Goal: Information Seeking & Learning: Compare options

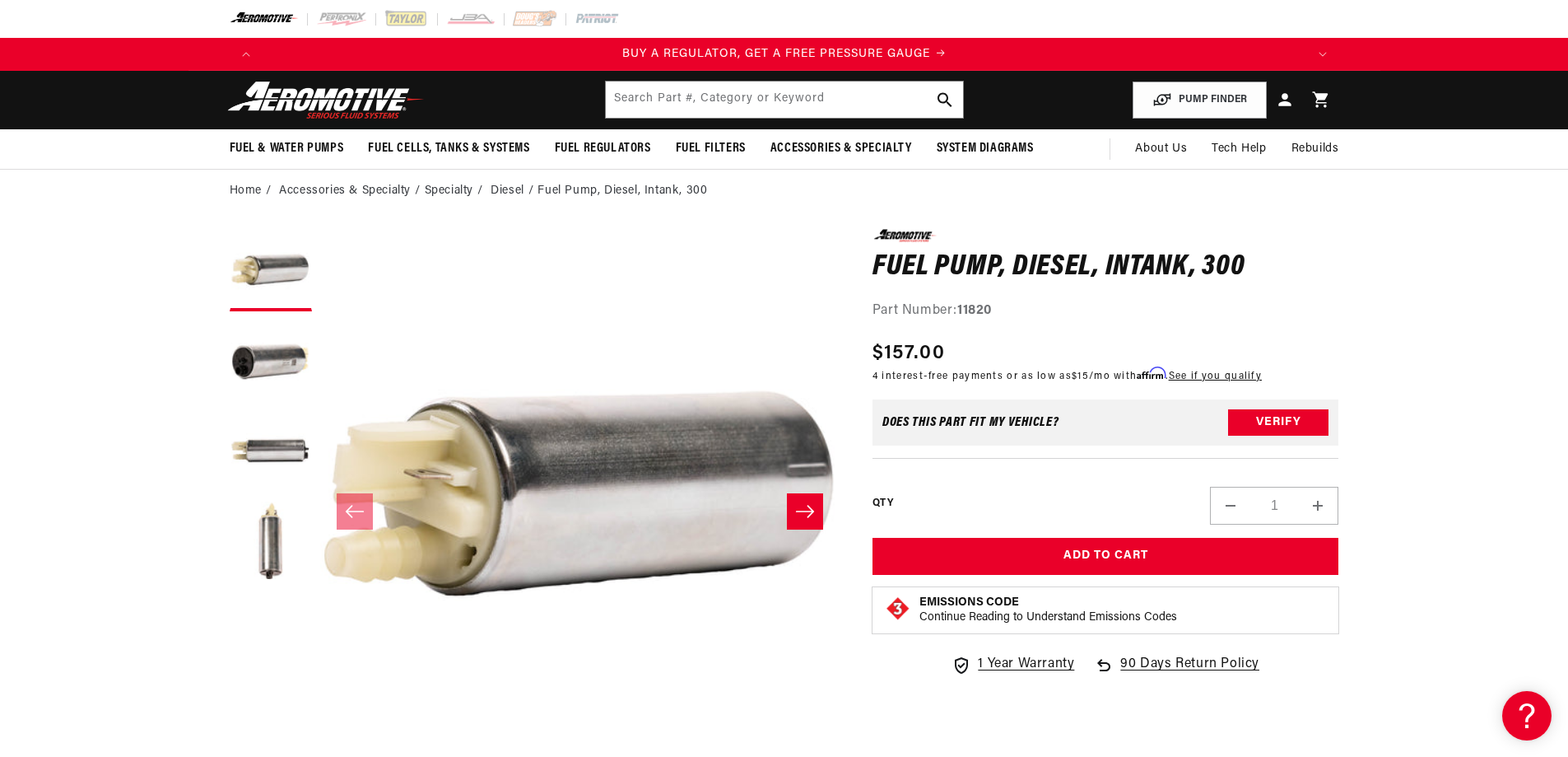
click at [811, 508] on icon "Slide right" at bounding box center [804, 510] width 18 height 12
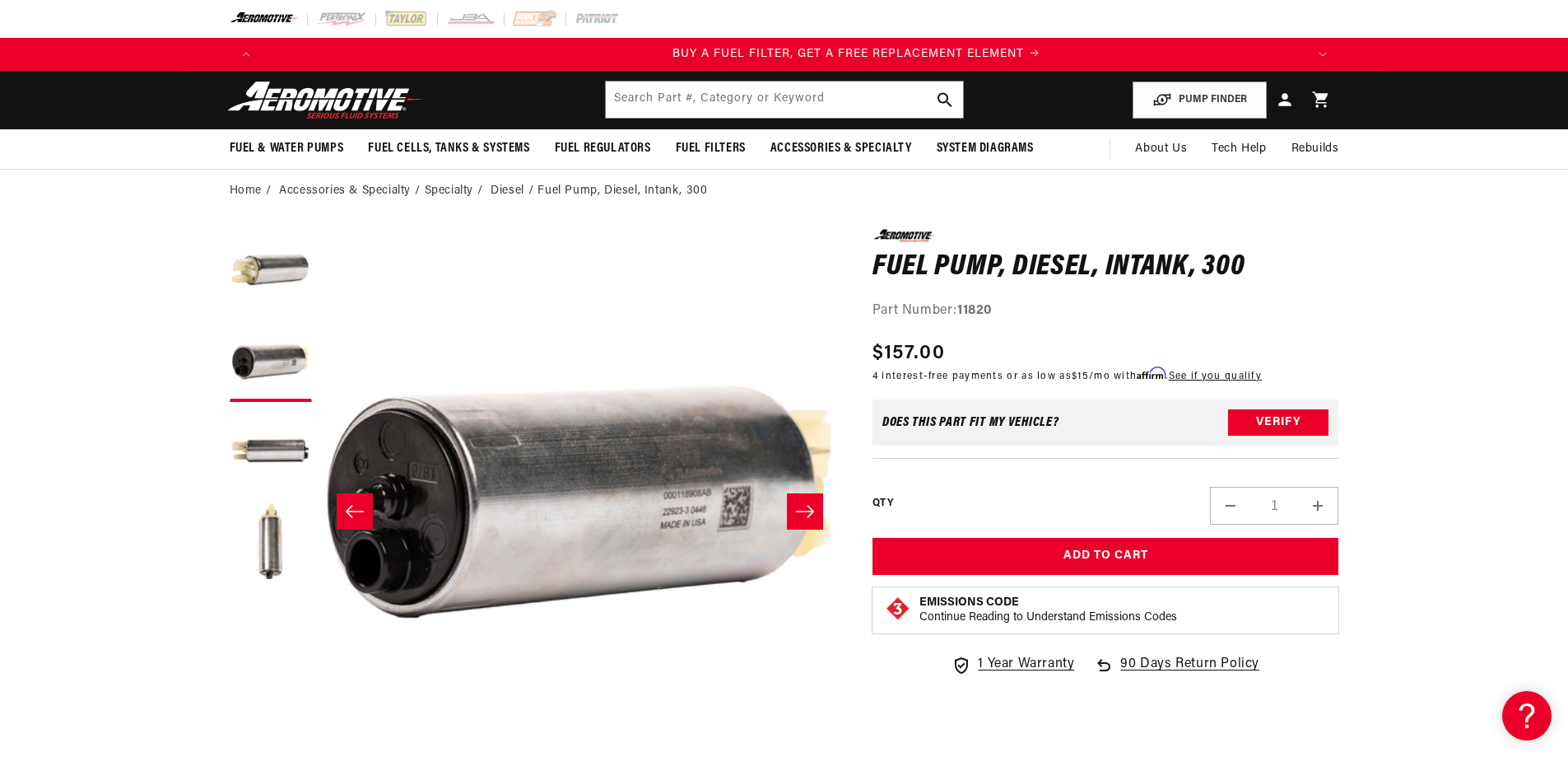
scroll to position [0, 1043]
click at [811, 508] on icon "Slide right" at bounding box center [804, 510] width 18 height 12
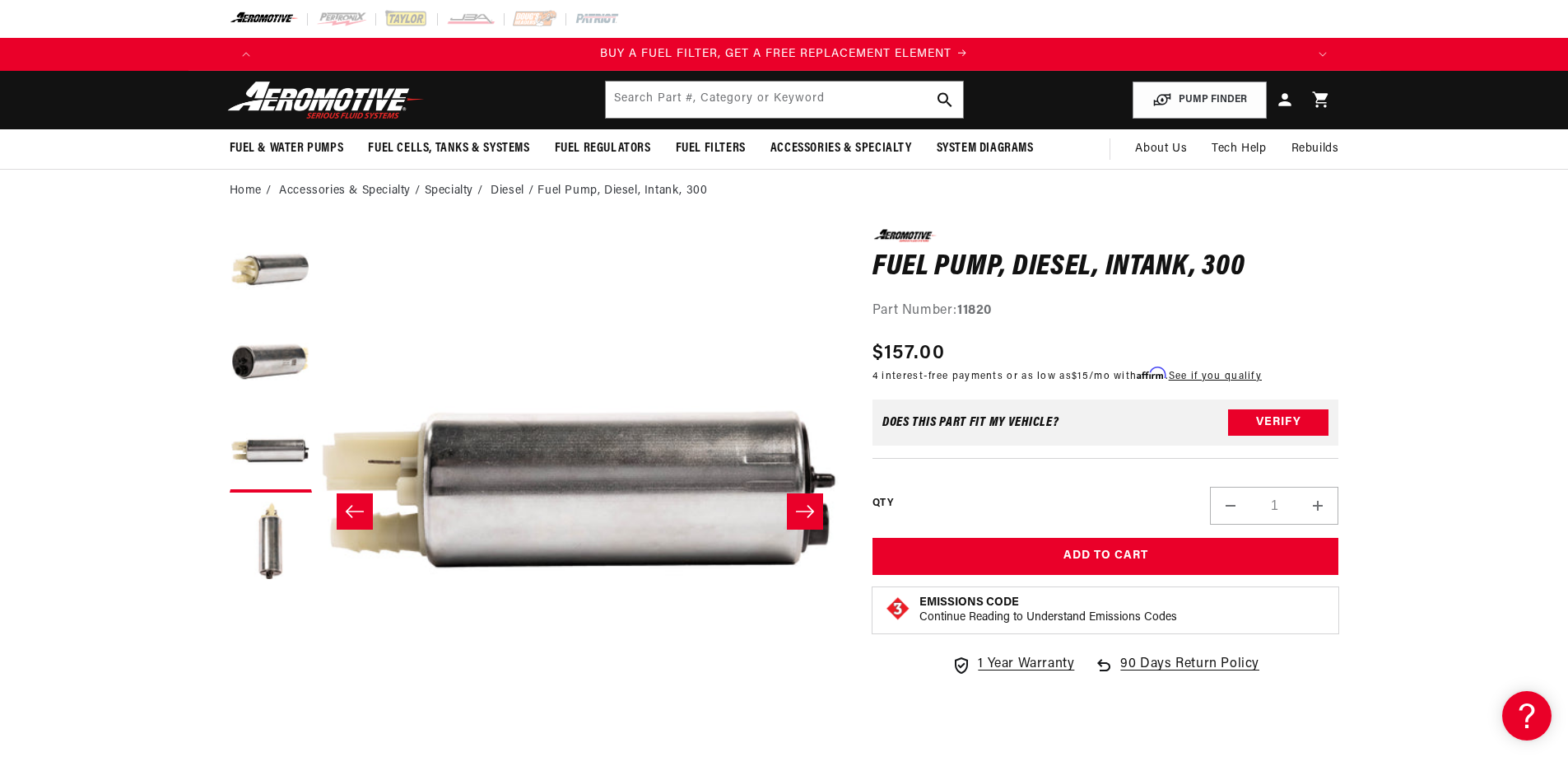
click at [811, 508] on icon "Slide right" at bounding box center [804, 510] width 18 height 12
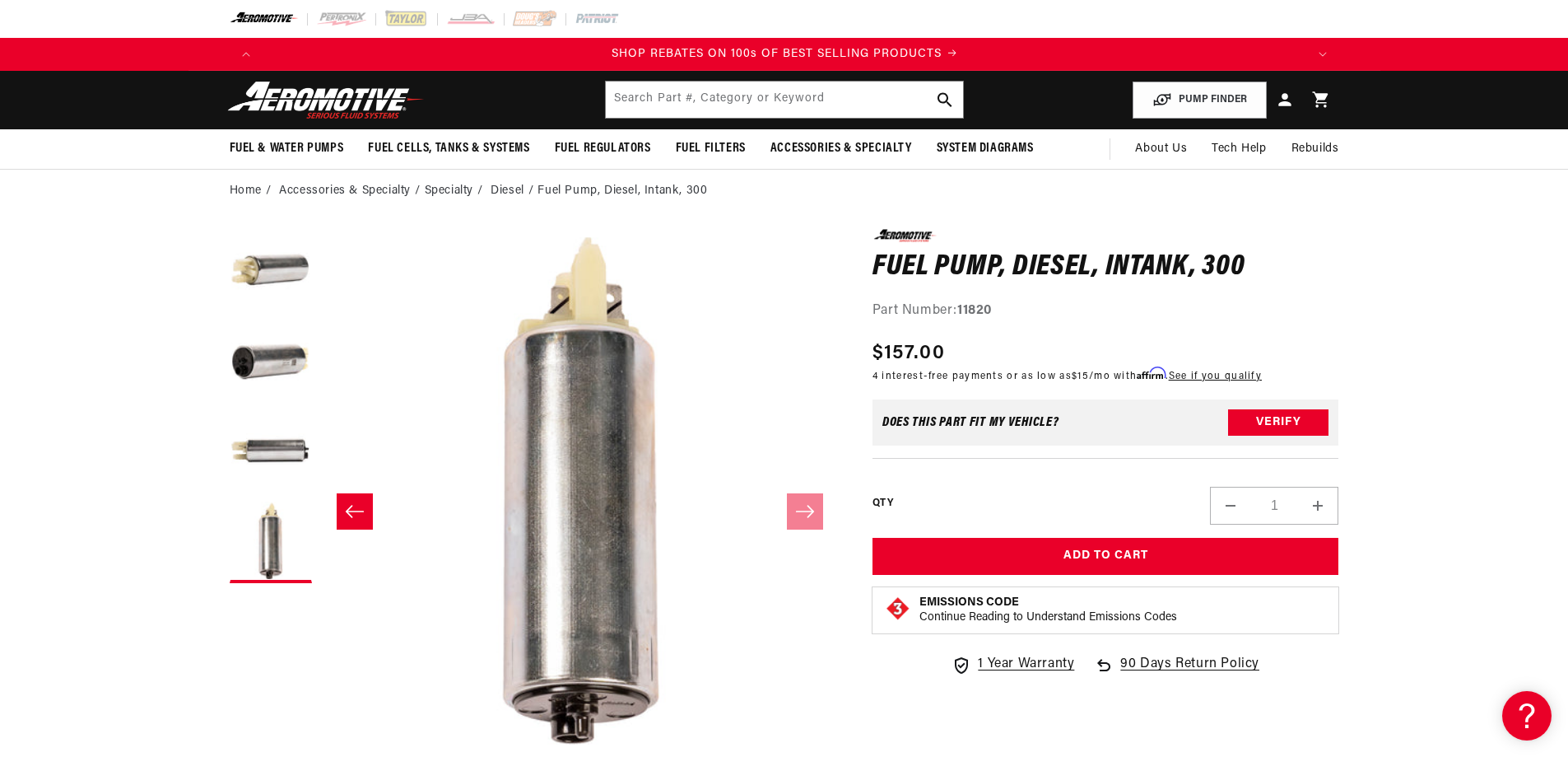
scroll to position [0, 2088]
click at [363, 507] on icon "Slide left" at bounding box center [354, 510] width 20 height 16
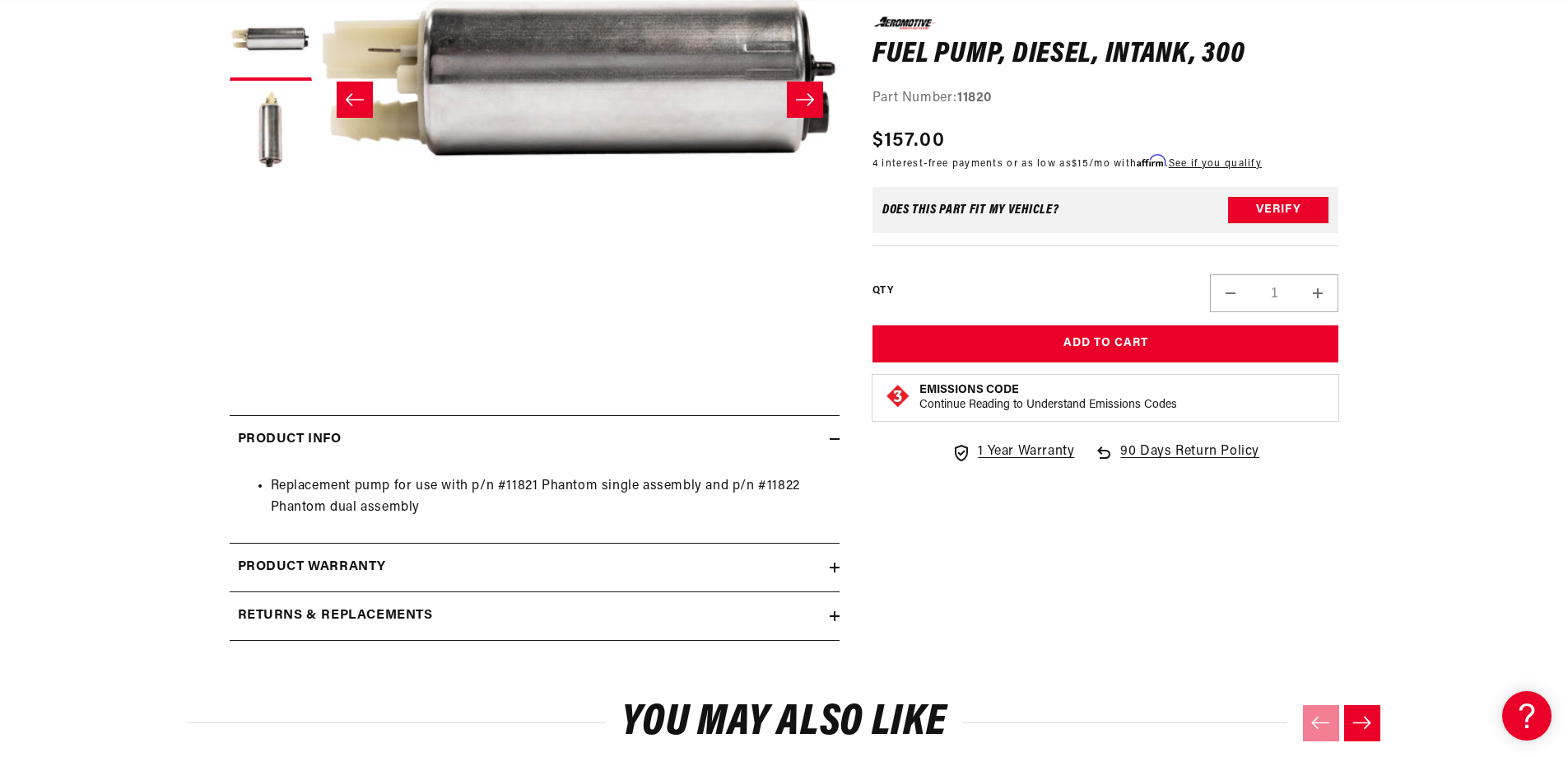
scroll to position [0, 0]
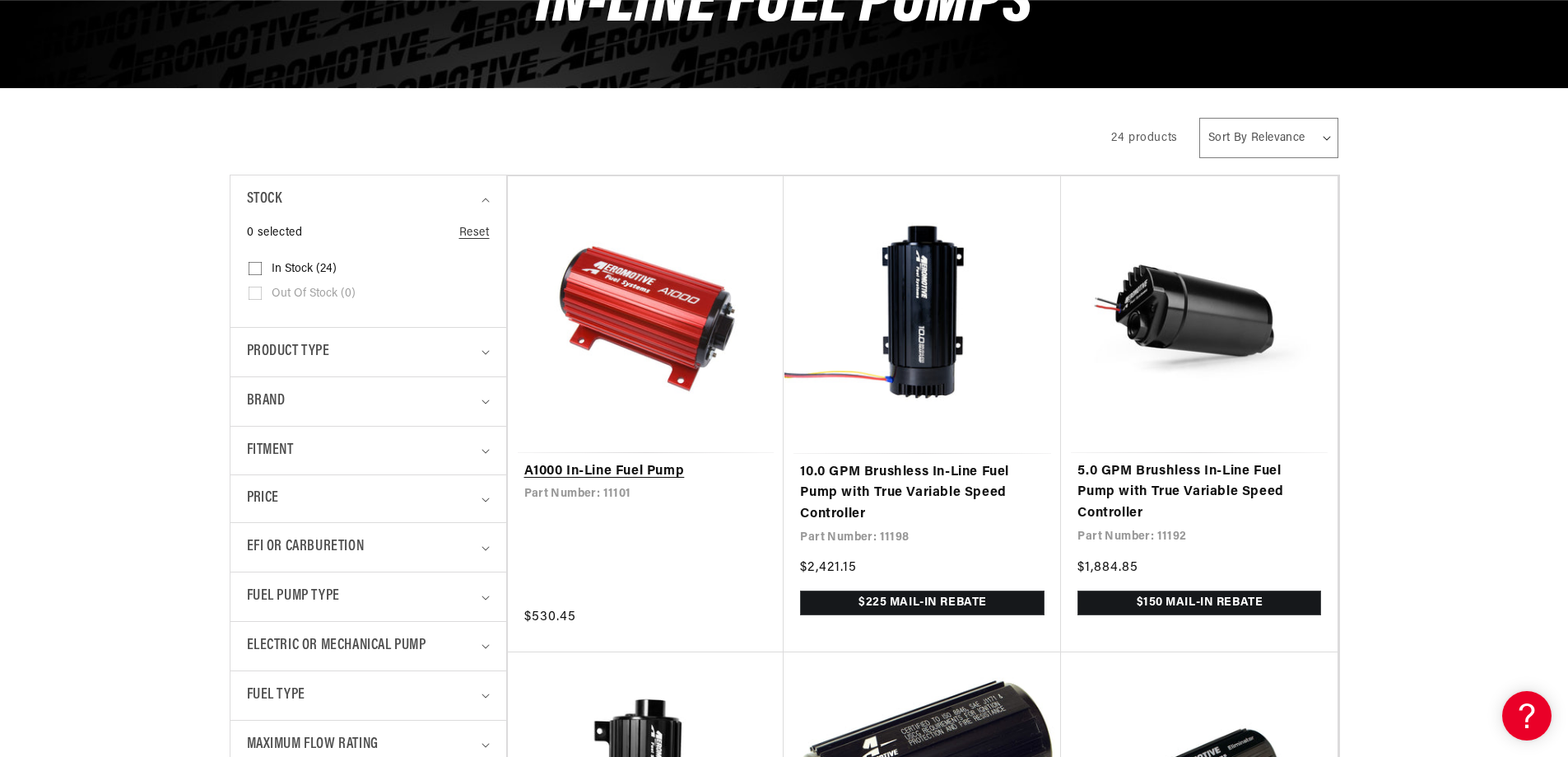
click at [606, 469] on link "A1000 In-Line Fuel Pump" at bounding box center [646, 471] width 244 height 21
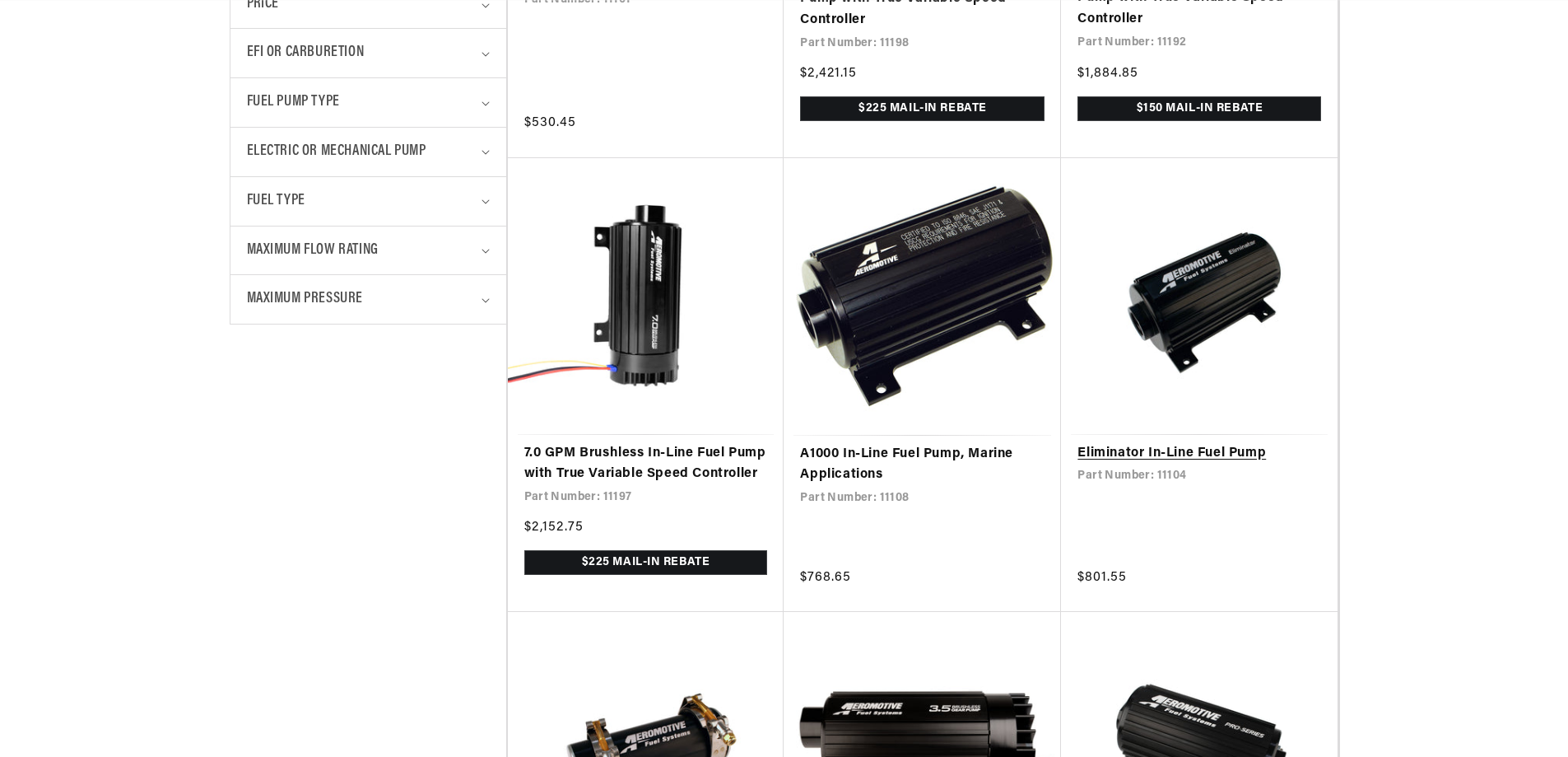
scroll to position [741, 0]
click at [1159, 443] on link "Eliminator In-Line Fuel Pump" at bounding box center [1200, 453] width 244 height 21
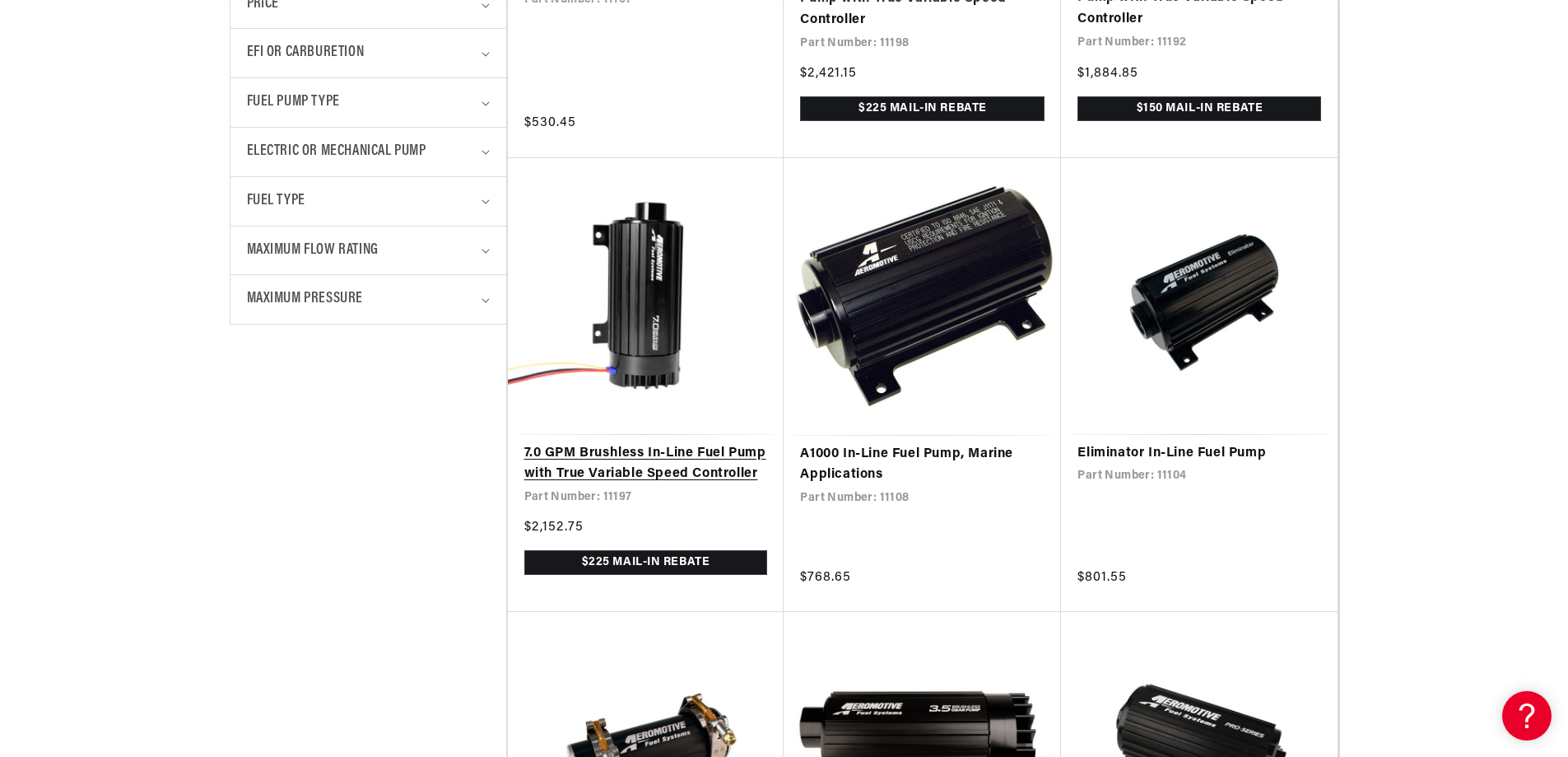
scroll to position [0, 0]
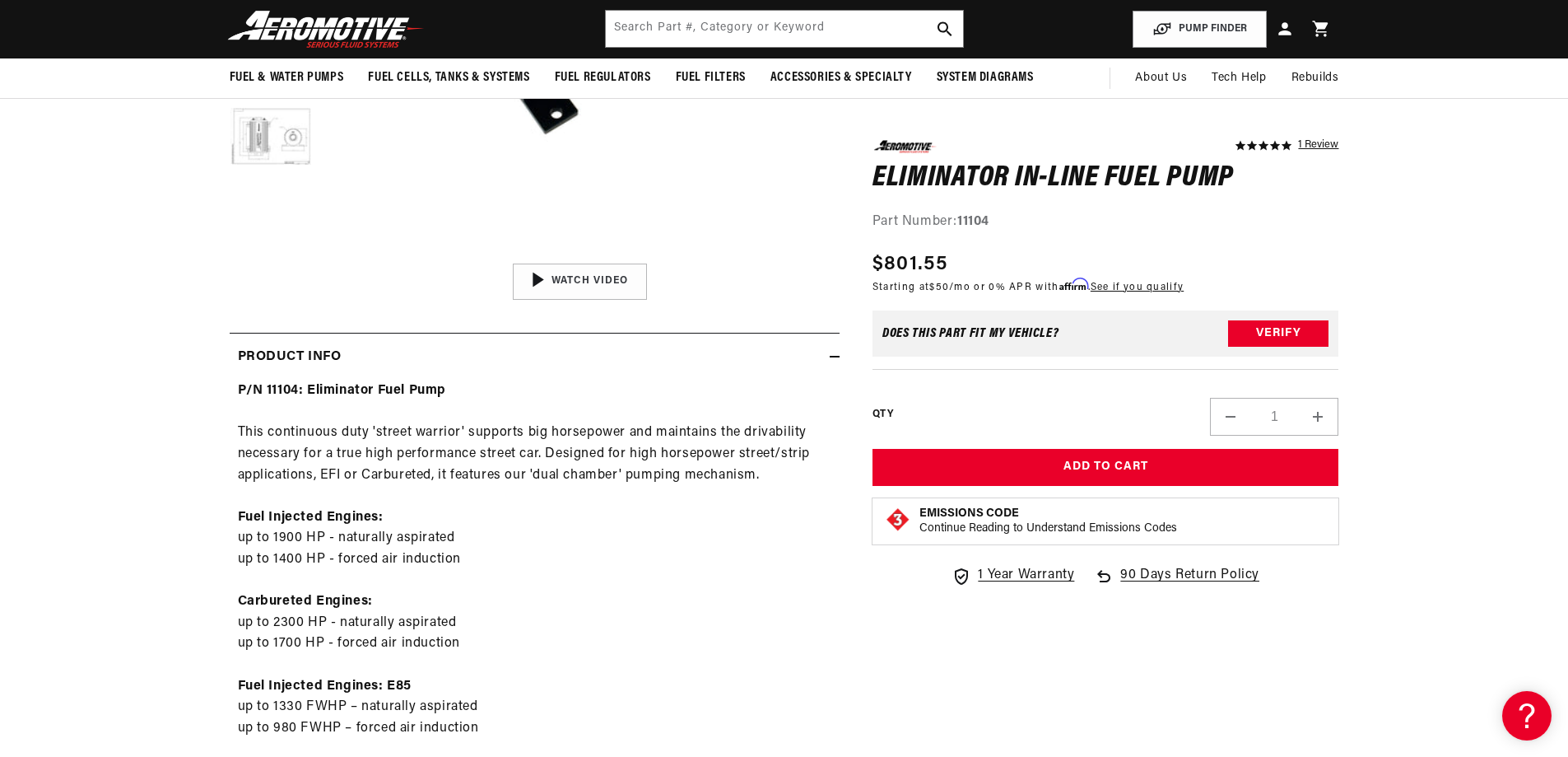
scroll to position [0, 3121]
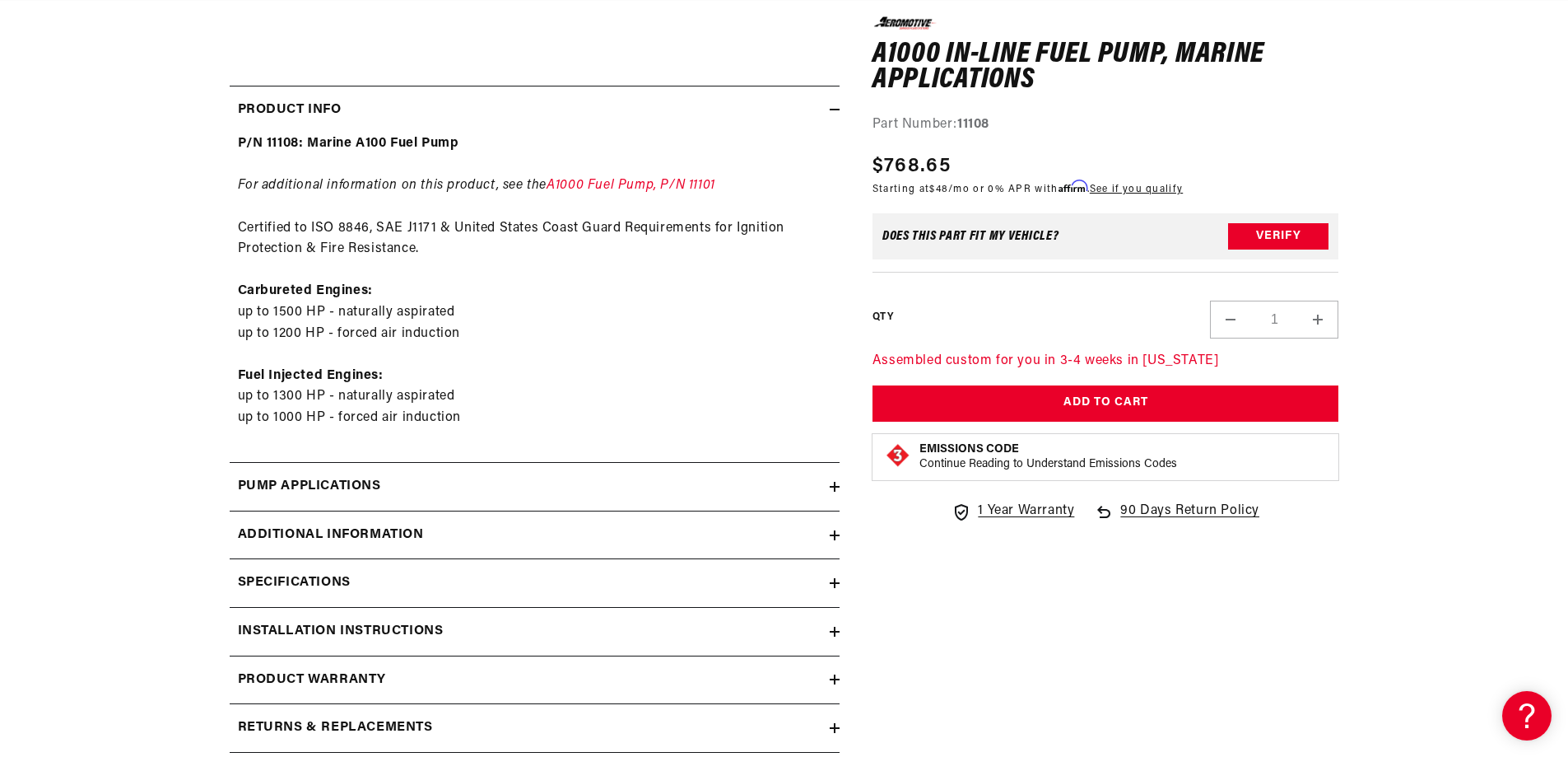
scroll to position [0, 2088]
click at [392, 478] on div "Pump Applications" at bounding box center [529, 487] width 600 height 21
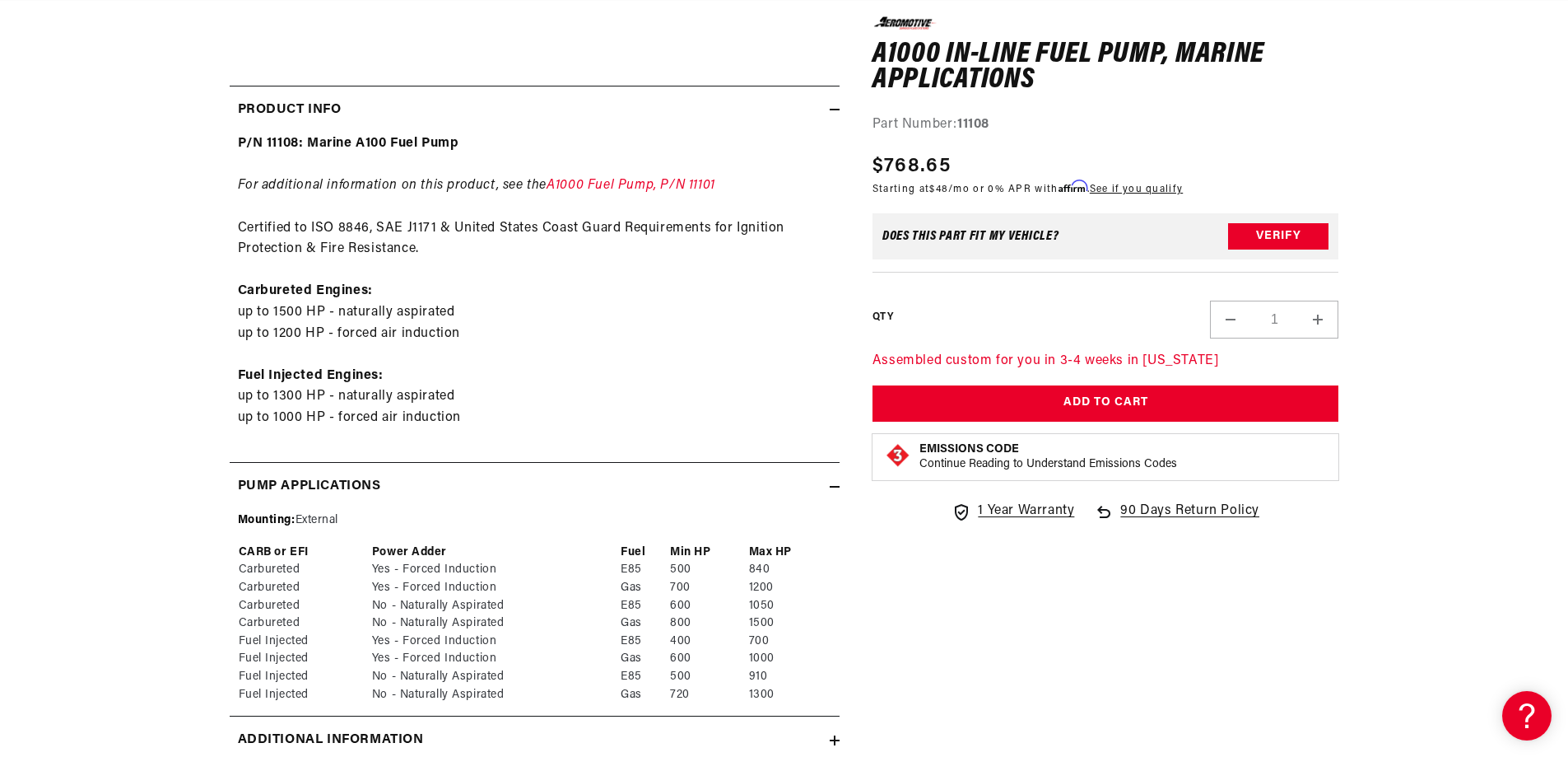
click at [337, 489] on h2 "Pump Applications" at bounding box center [309, 487] width 143 height 21
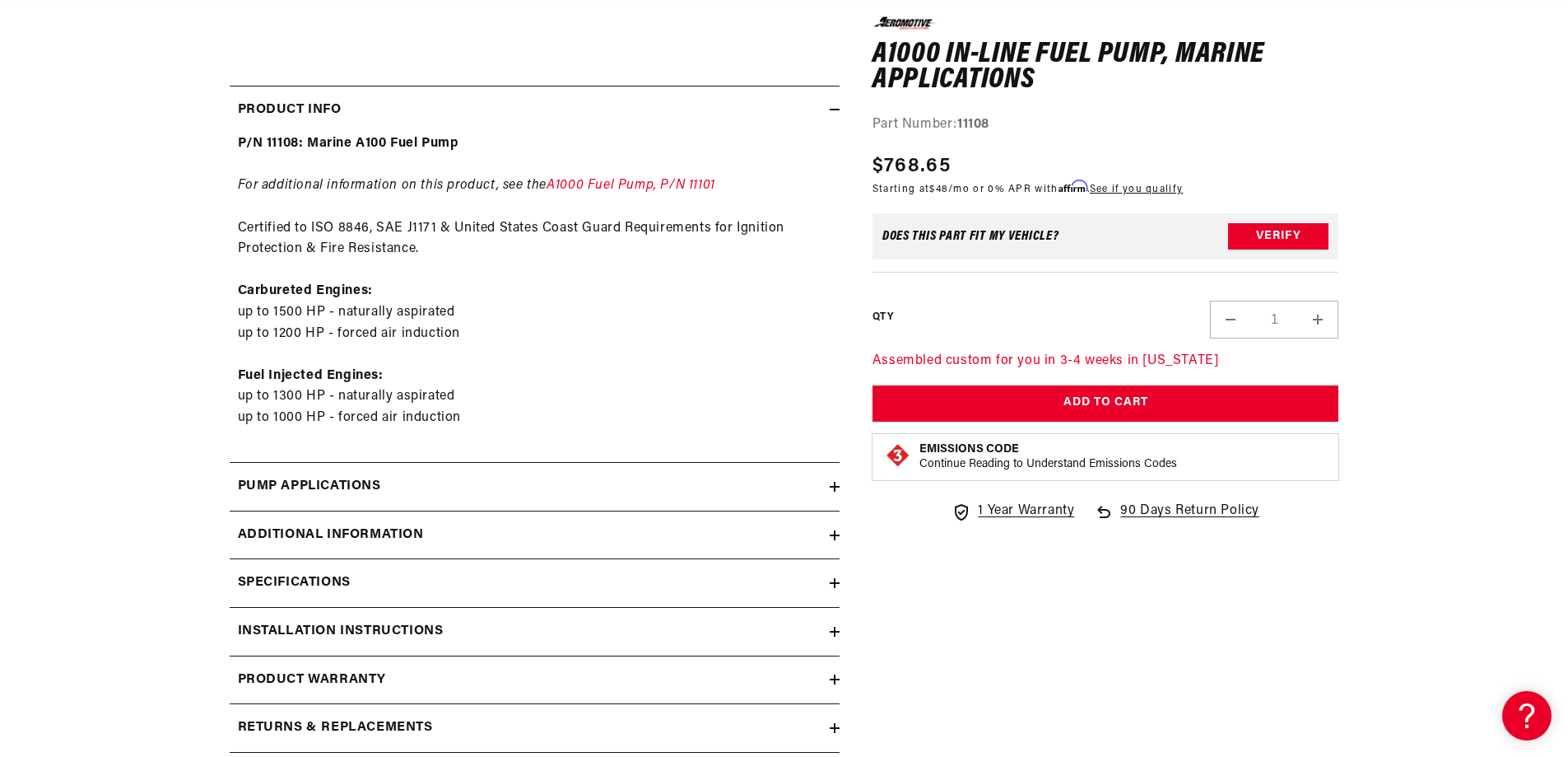
click at [348, 542] on h2 "Additional information" at bounding box center [330, 535] width 186 height 21
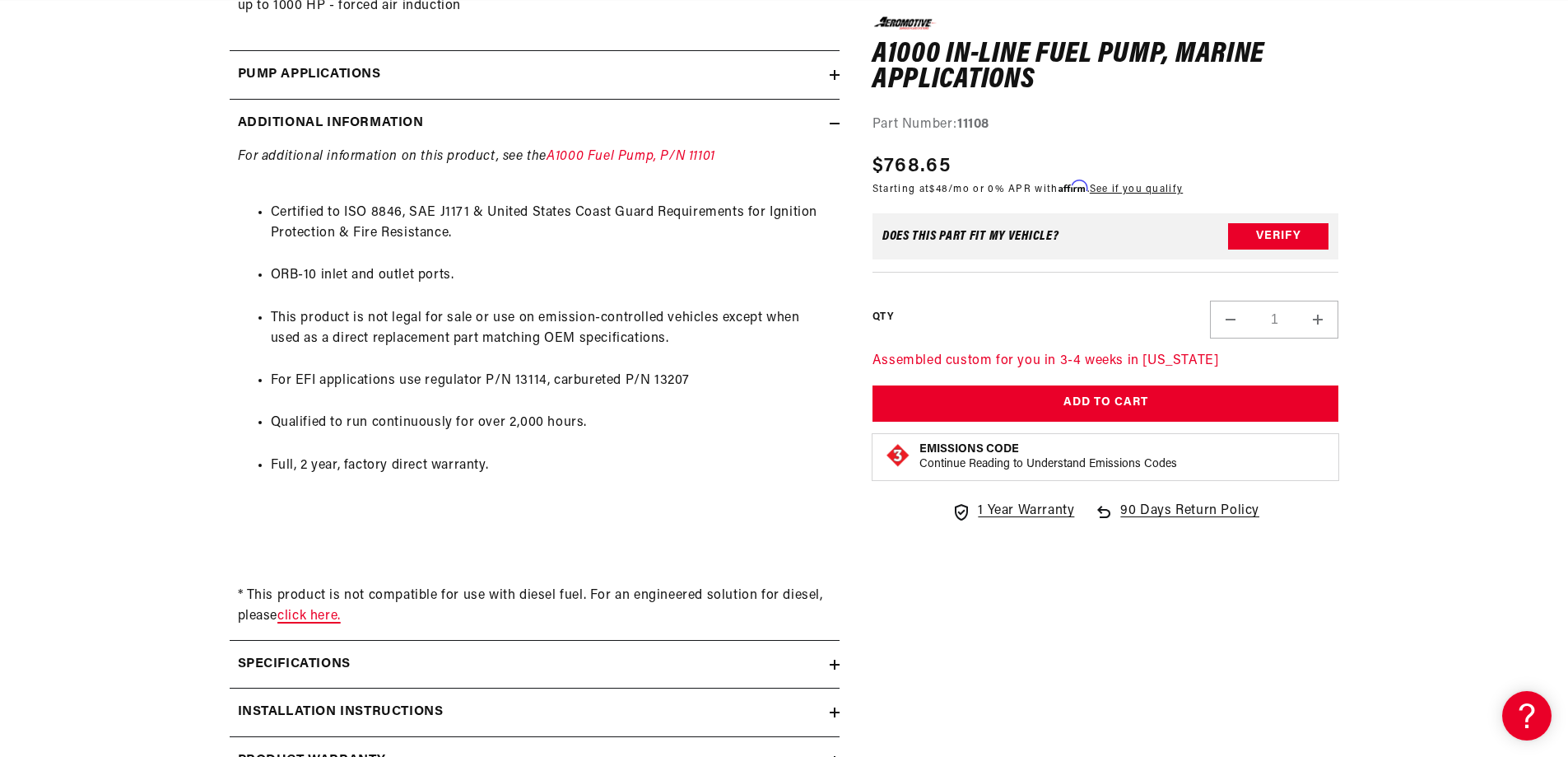
click at [305, 618] on link "click here." at bounding box center [308, 616] width 64 height 13
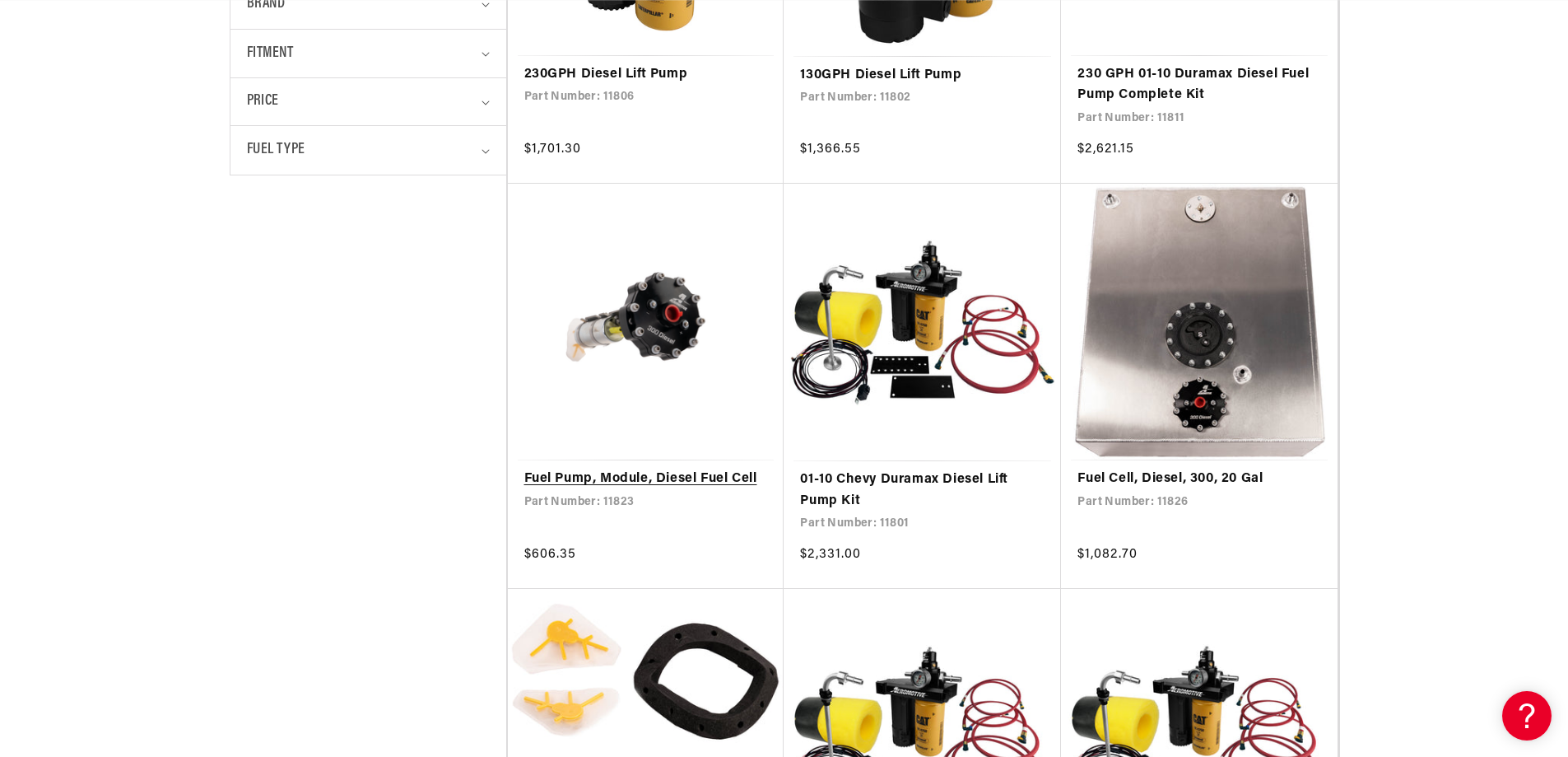
scroll to position [659, 0]
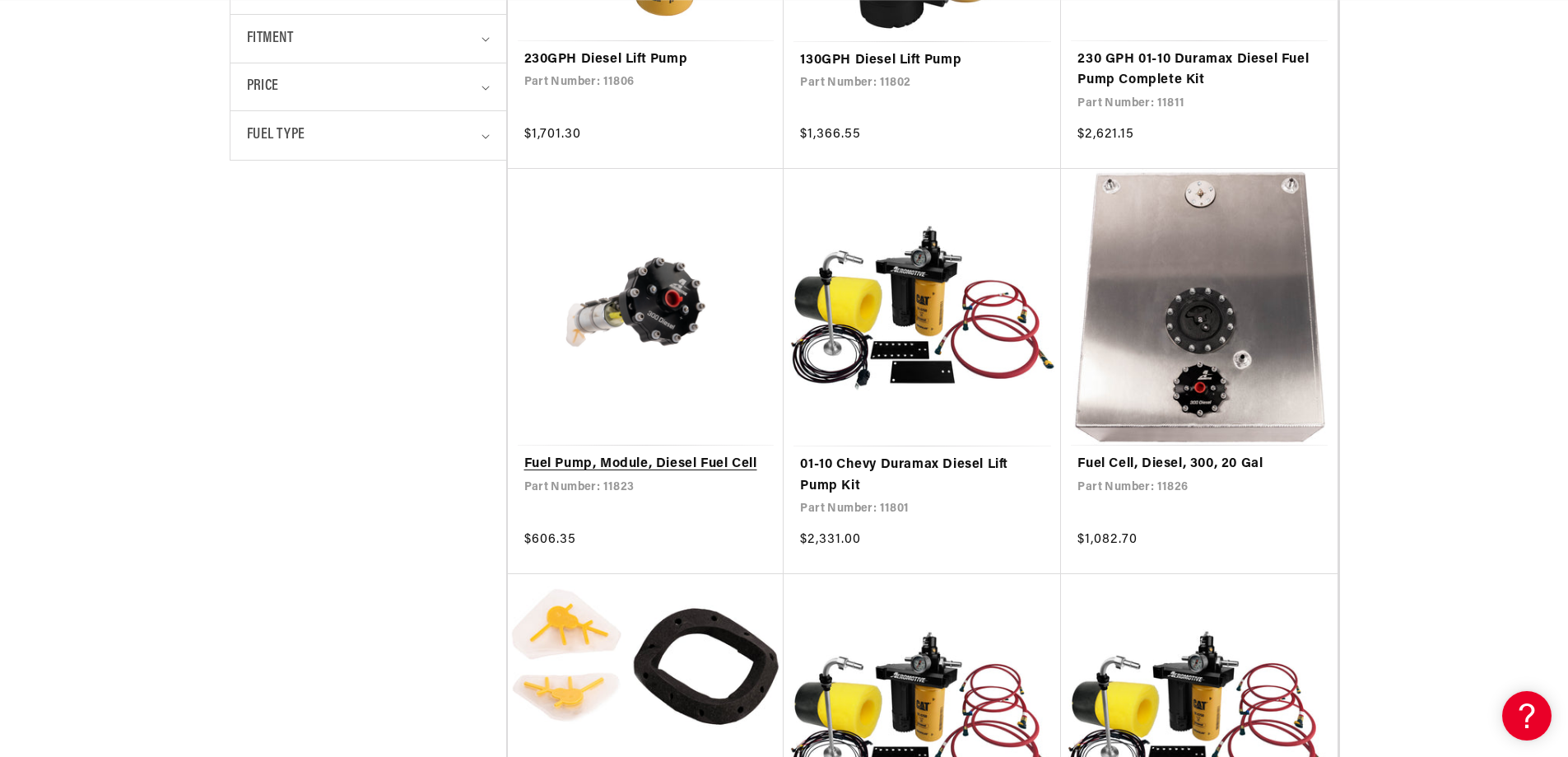
click at [658, 453] on link "Fuel Pump, Module, Diesel Fuel Cell" at bounding box center [646, 464] width 244 height 21
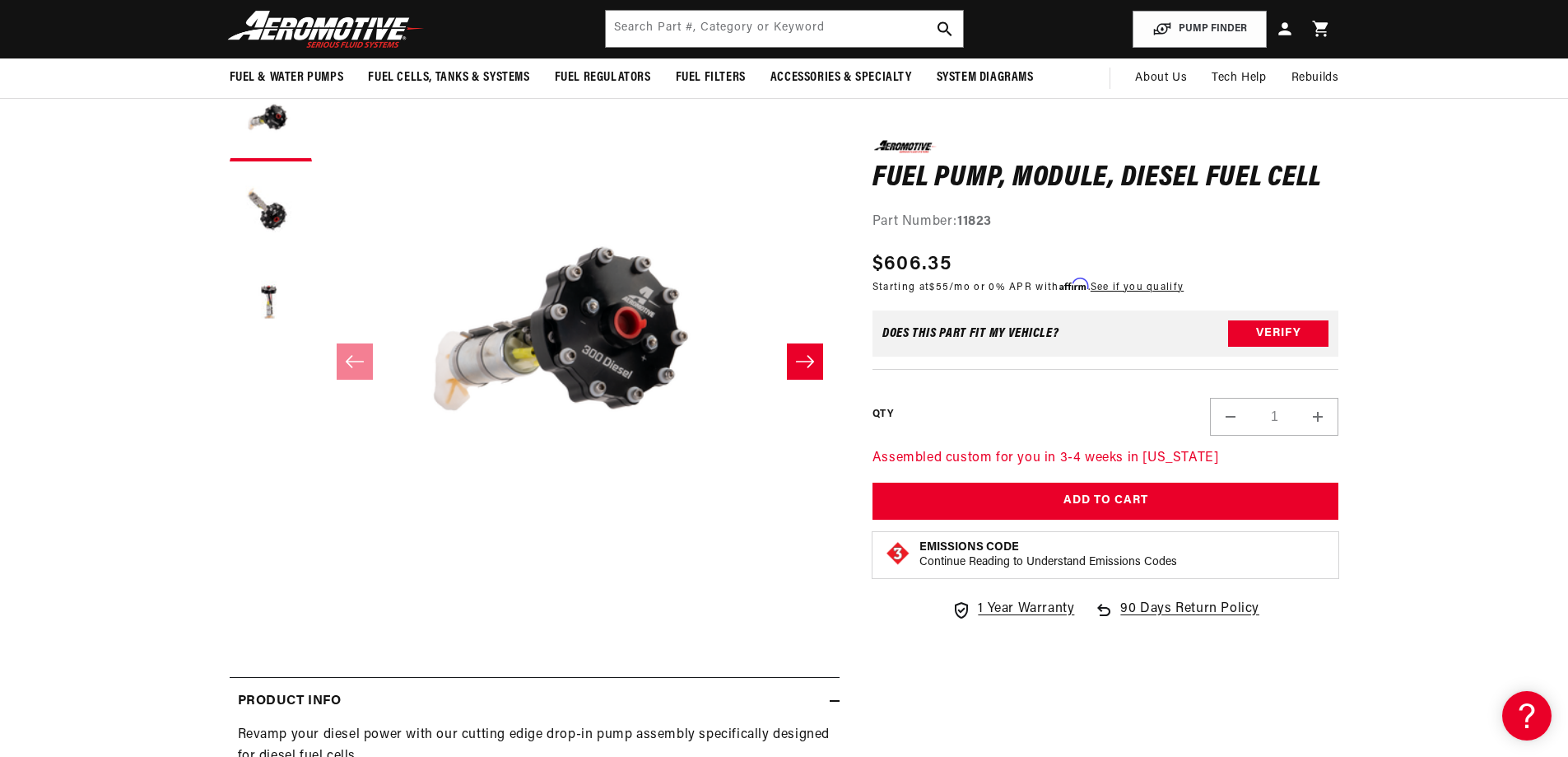
scroll to position [82, 0]
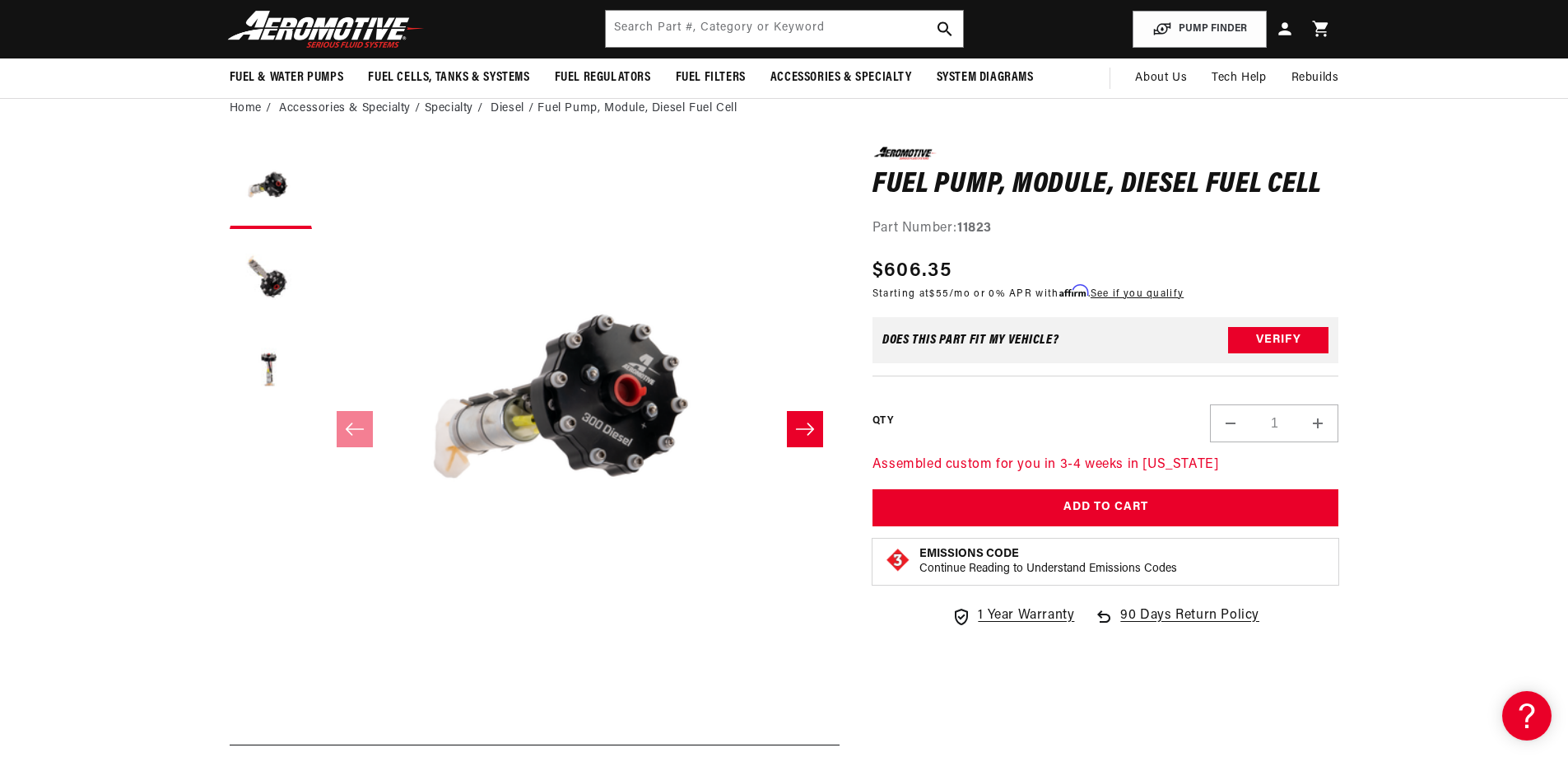
click at [812, 432] on icon "Slide right" at bounding box center [804, 428] width 20 height 16
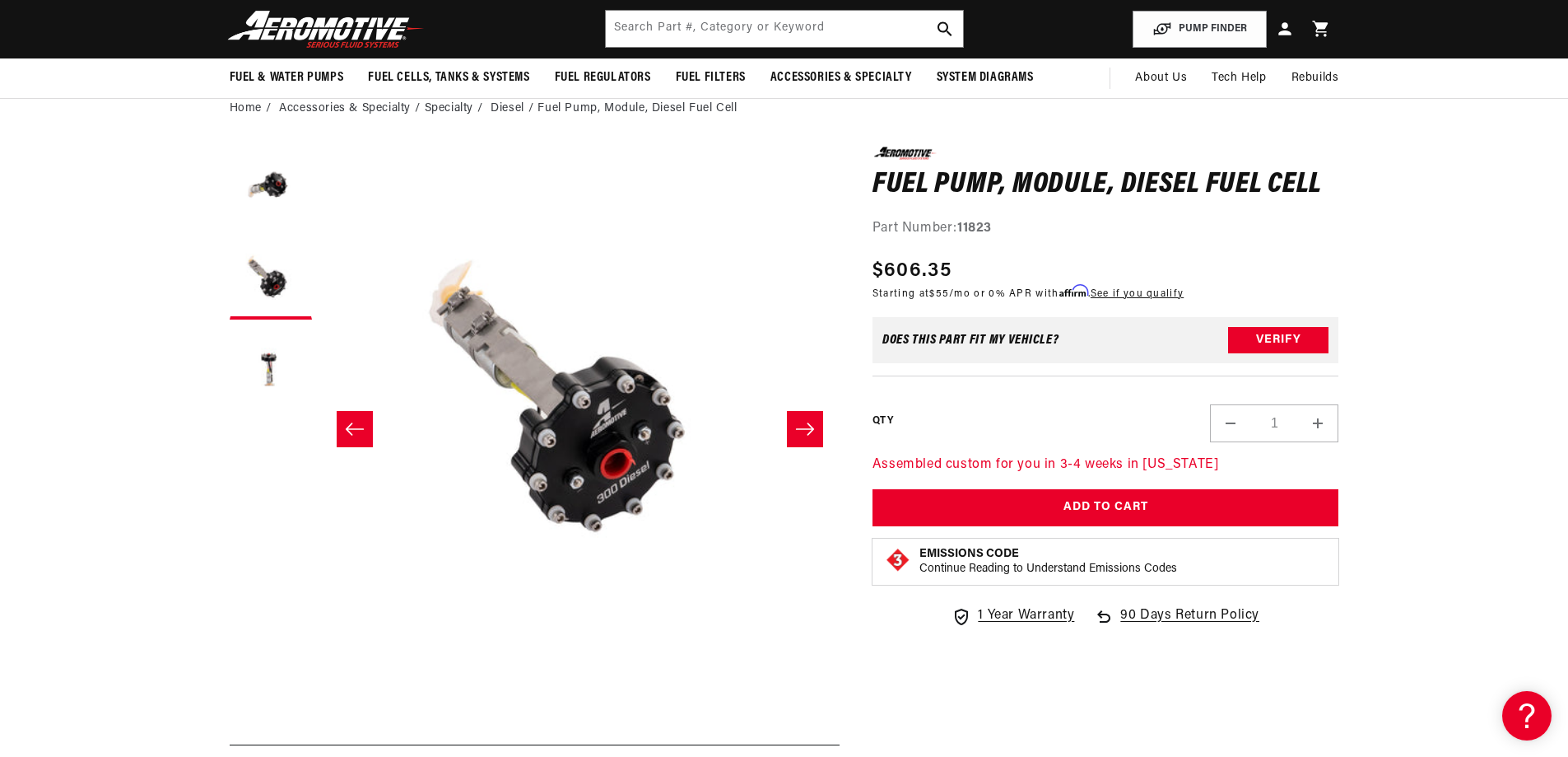
scroll to position [0, 0]
click at [812, 432] on icon "Slide right" at bounding box center [804, 428] width 20 height 16
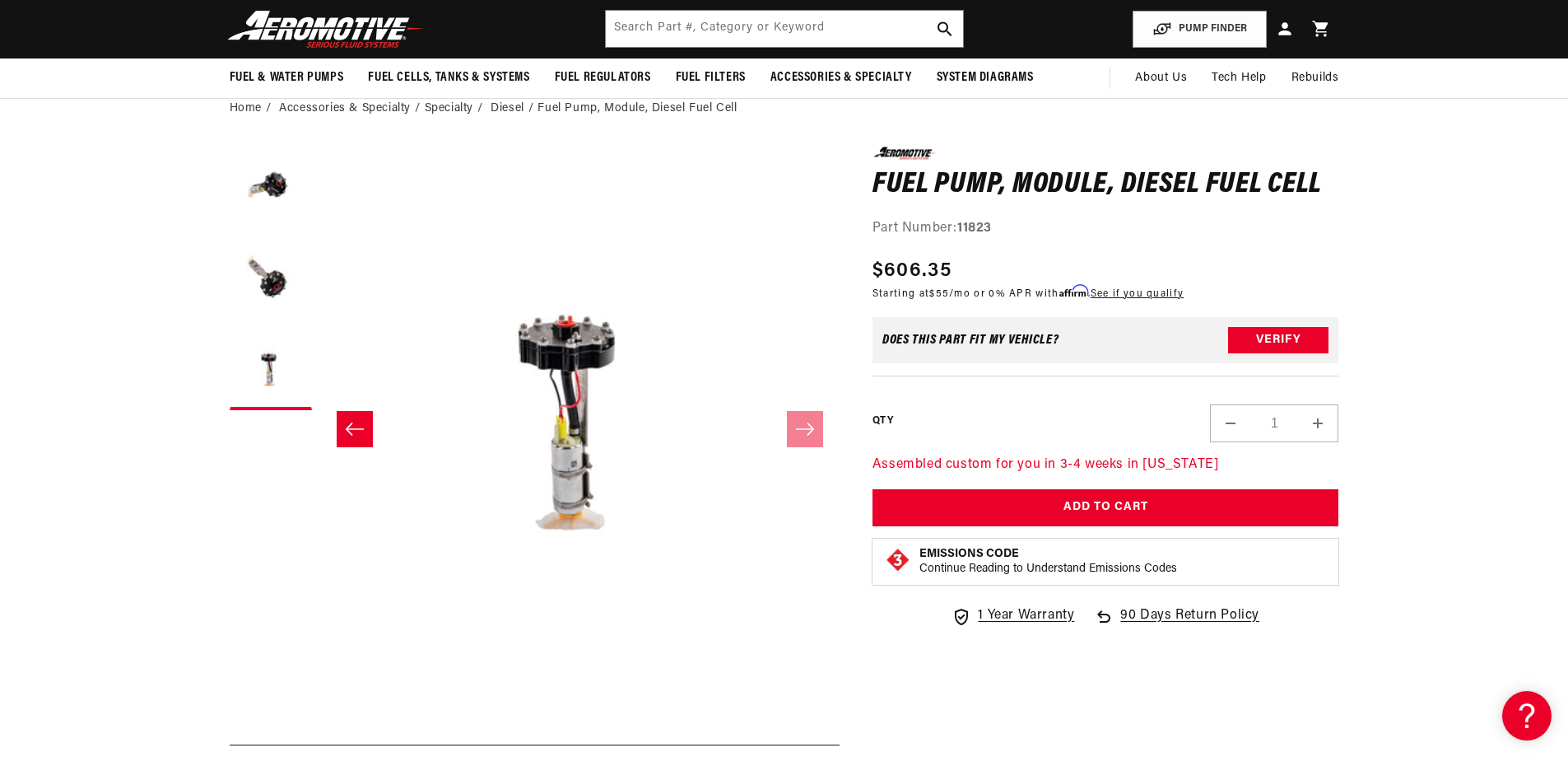
scroll to position [0, 3131]
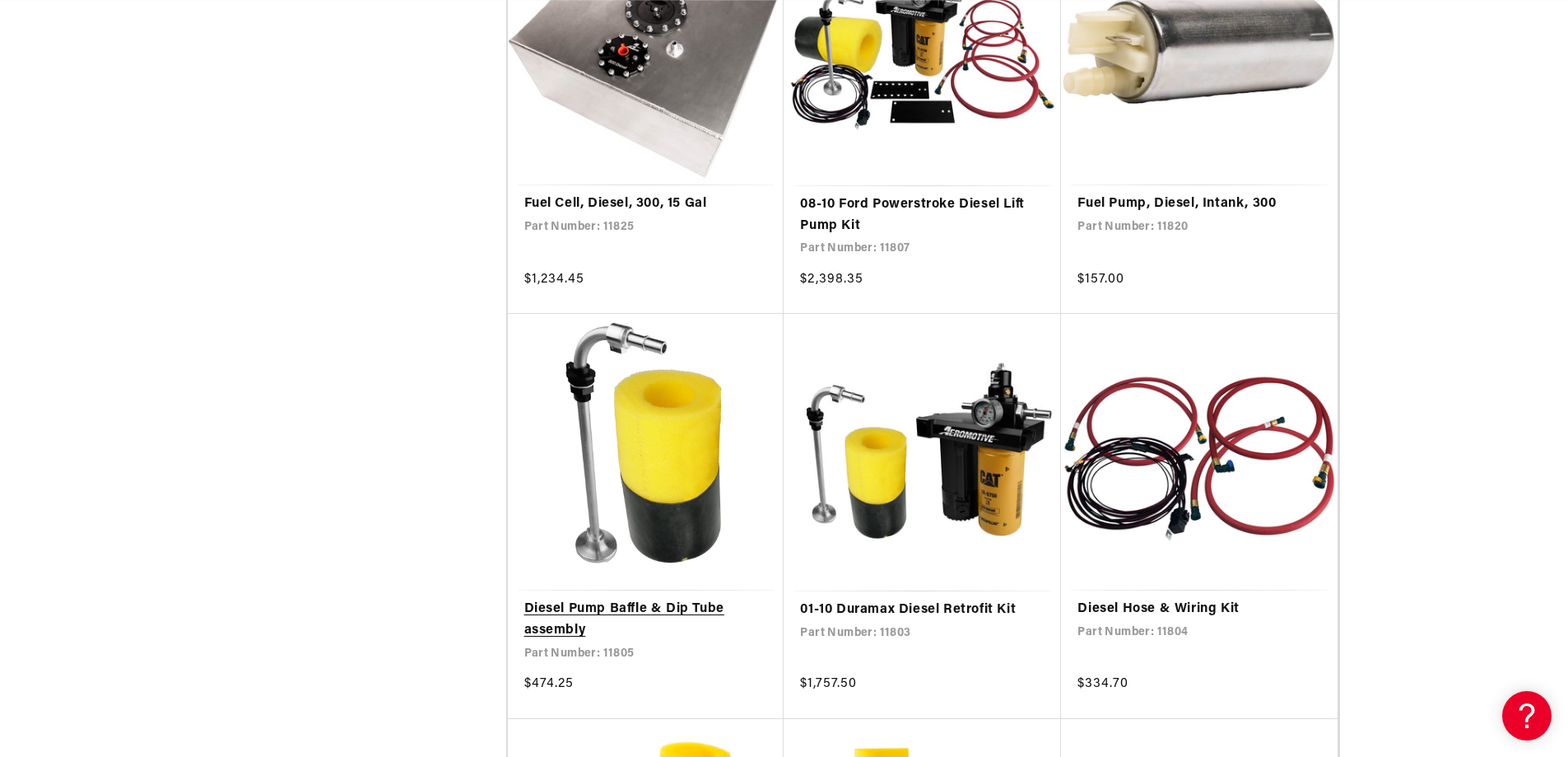
scroll to position [0, 3131]
click at [590, 599] on link "Diesel Pump Baffle & Dip Tube assembly" at bounding box center [646, 620] width 244 height 42
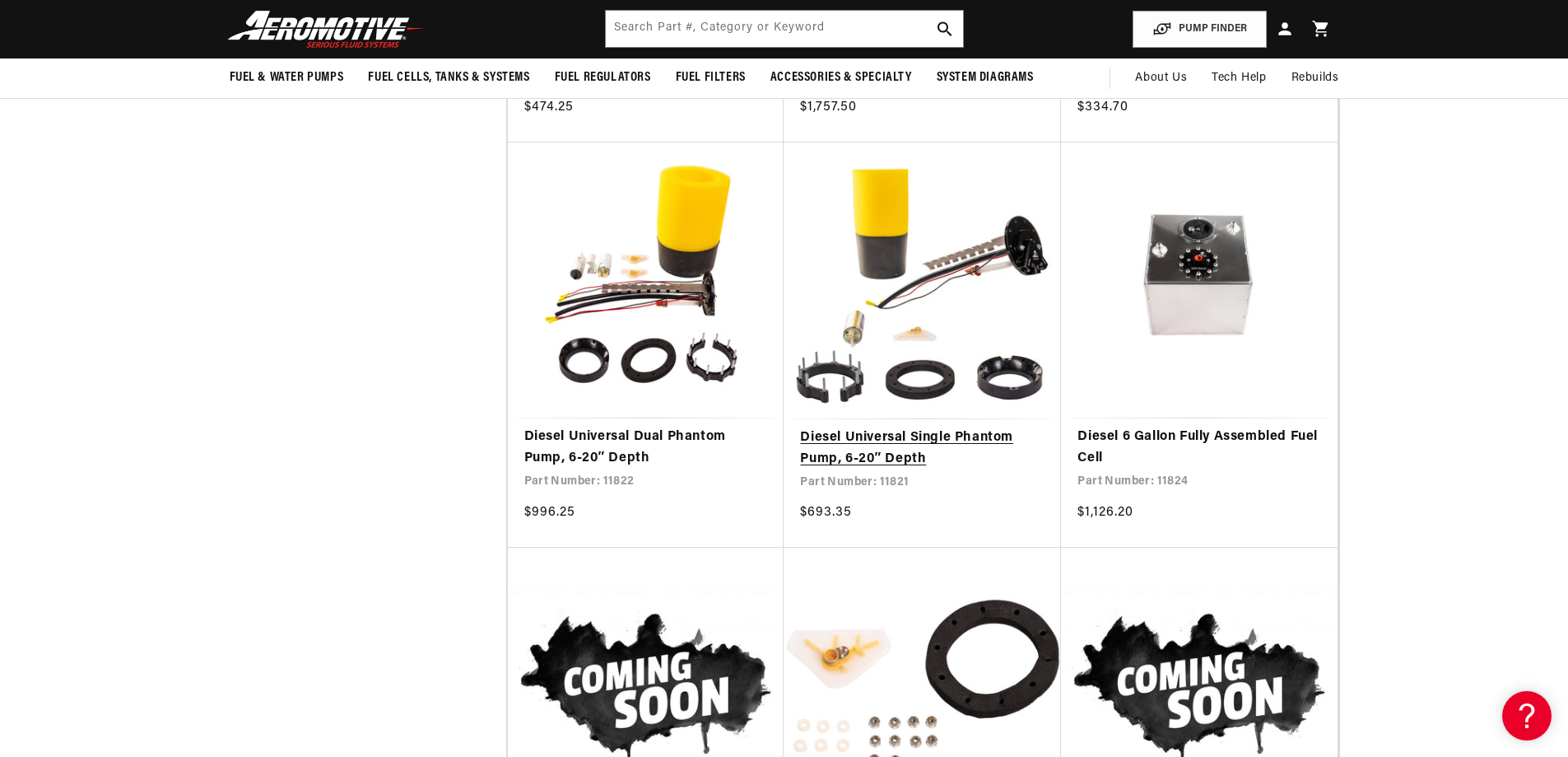
scroll to position [0, 3131]
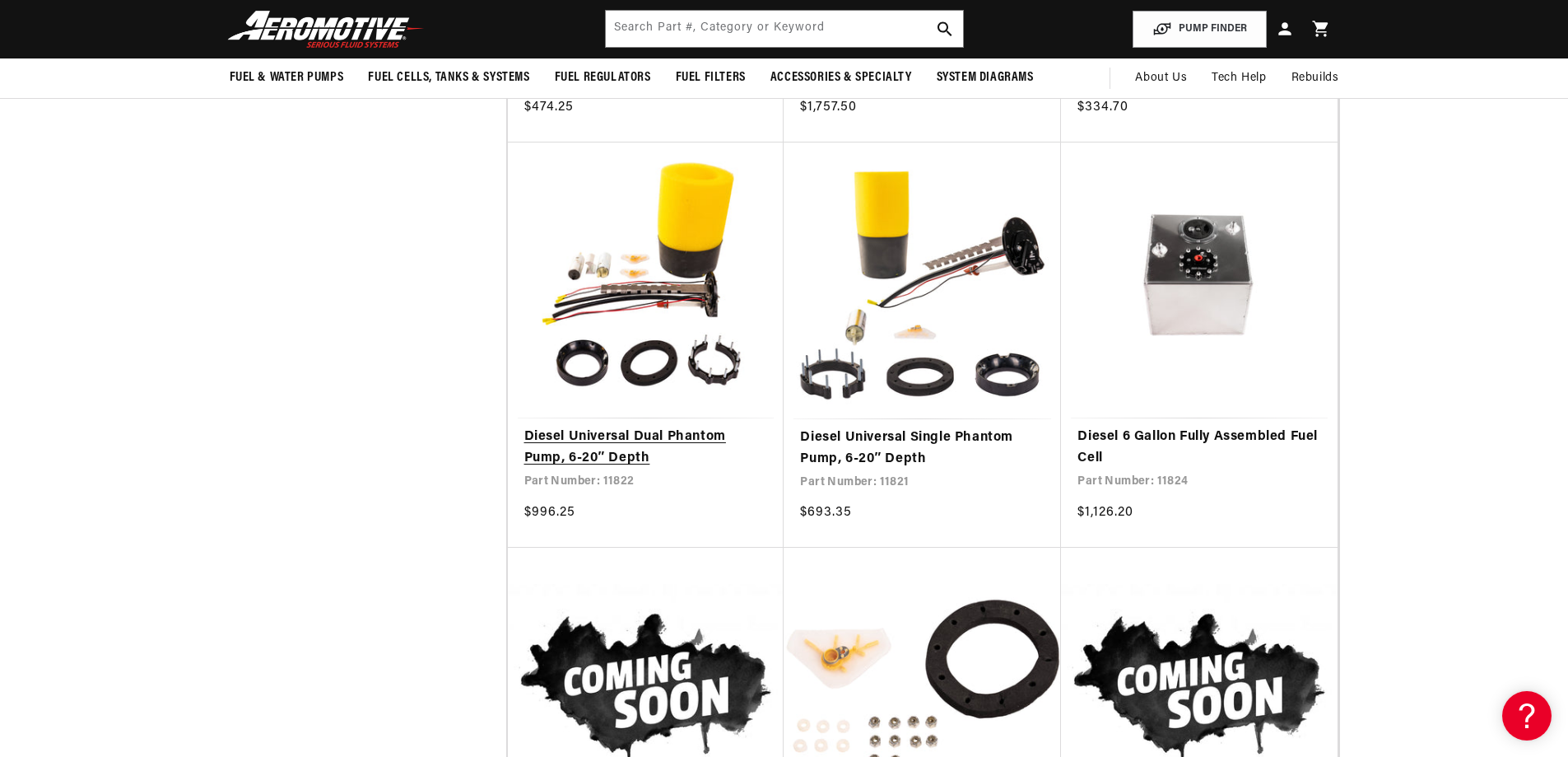
click at [648, 427] on link "Diesel Universal Dual Phantom Pump, 6-20″ Depth" at bounding box center [646, 448] width 244 height 42
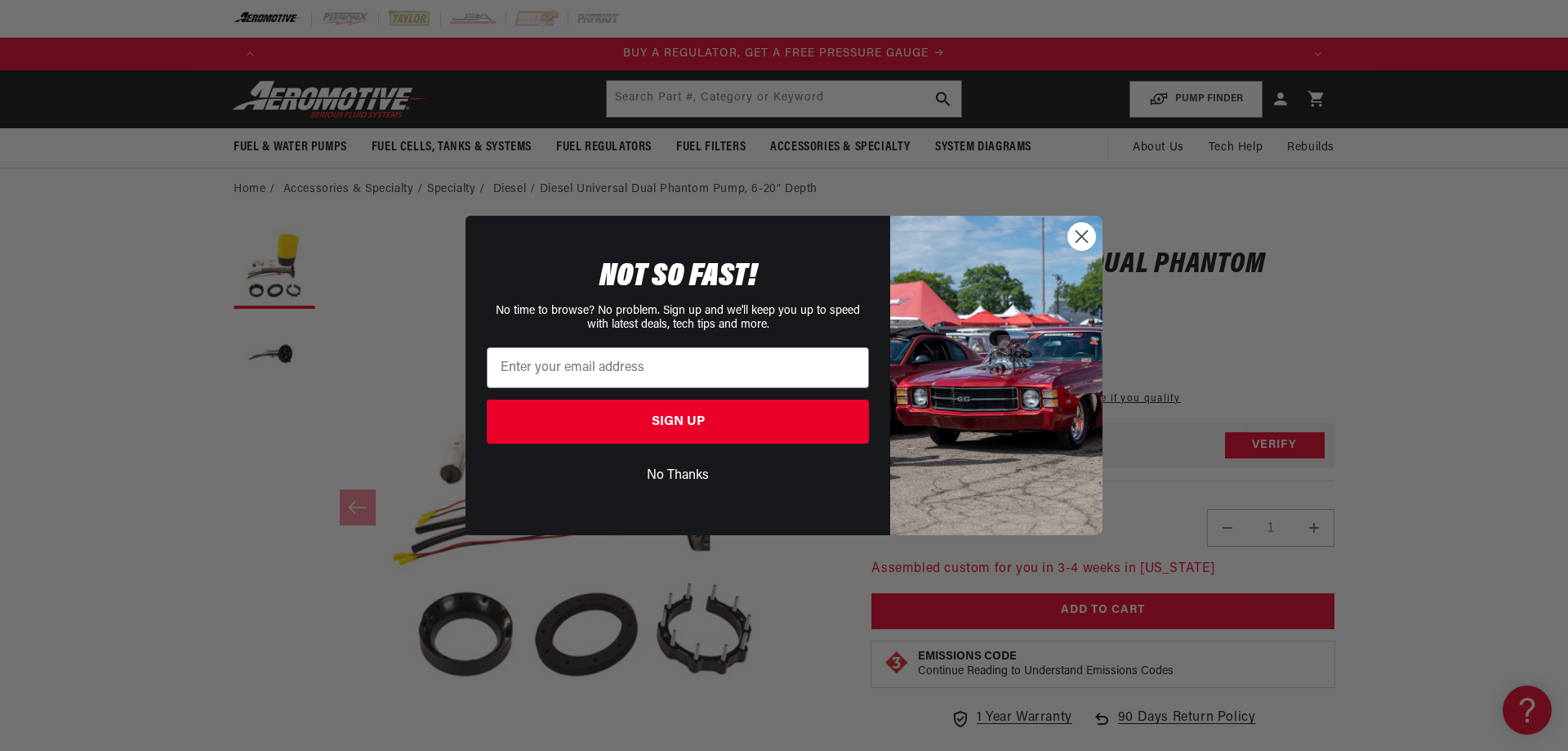
click at [1088, 231] on icon "Close dialog" at bounding box center [1082, 237] width 11 height 11
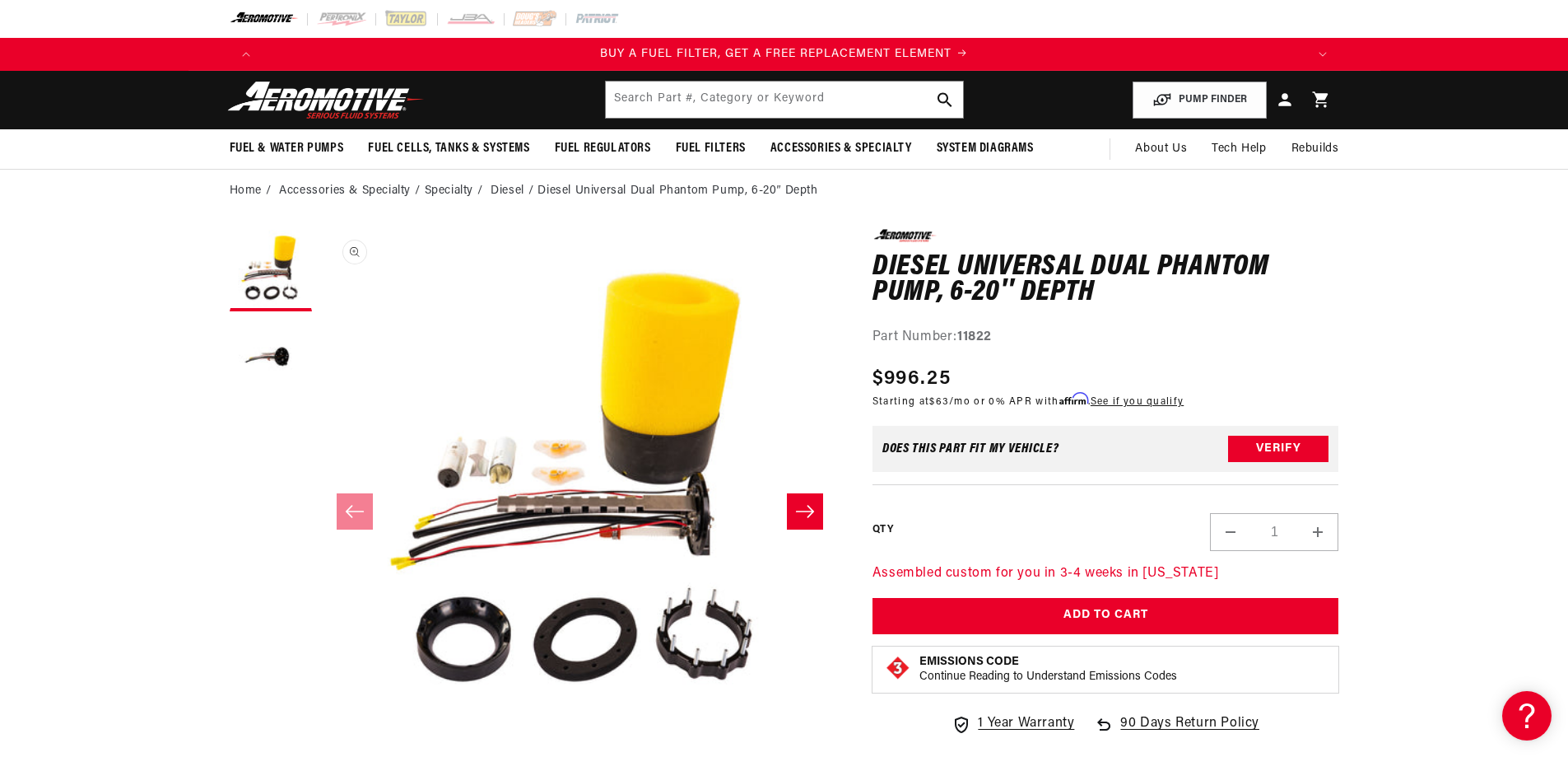
scroll to position [1, 0]
click at [813, 518] on icon "Slide right" at bounding box center [804, 510] width 20 height 16
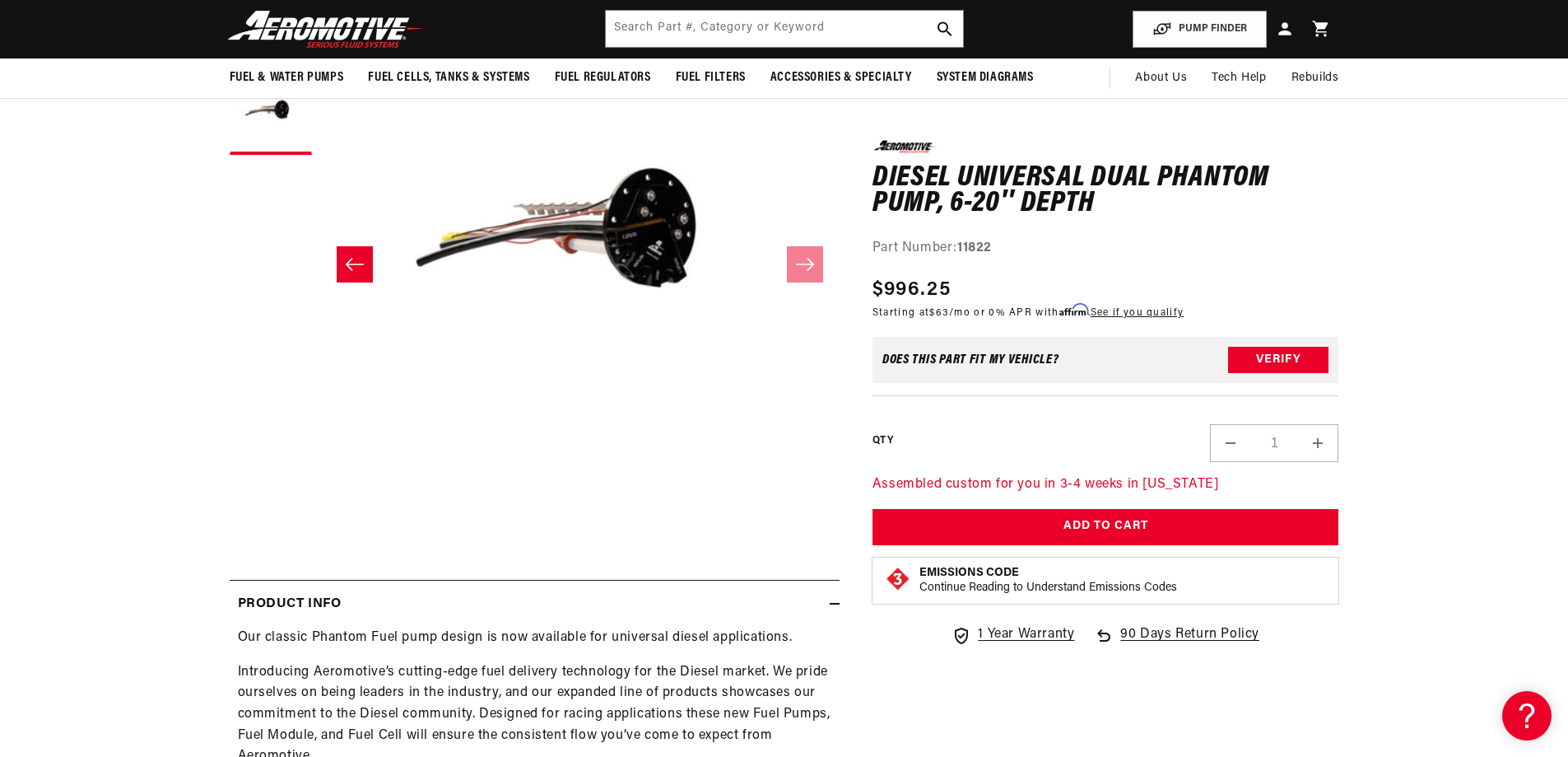
scroll to position [0, 0]
click at [338, 265] on button "Slide left" at bounding box center [355, 265] width 36 height 36
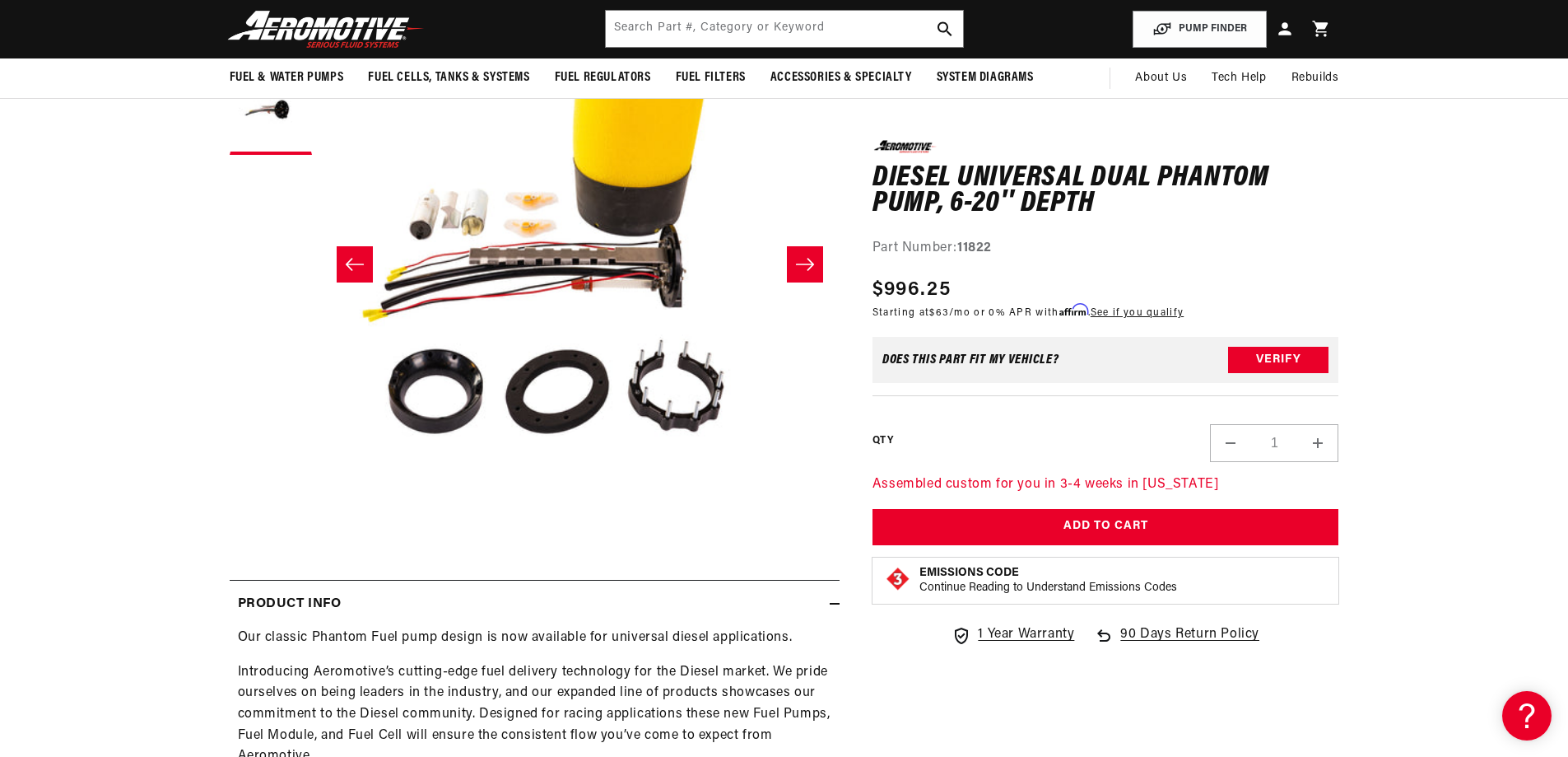
scroll to position [1, 0]
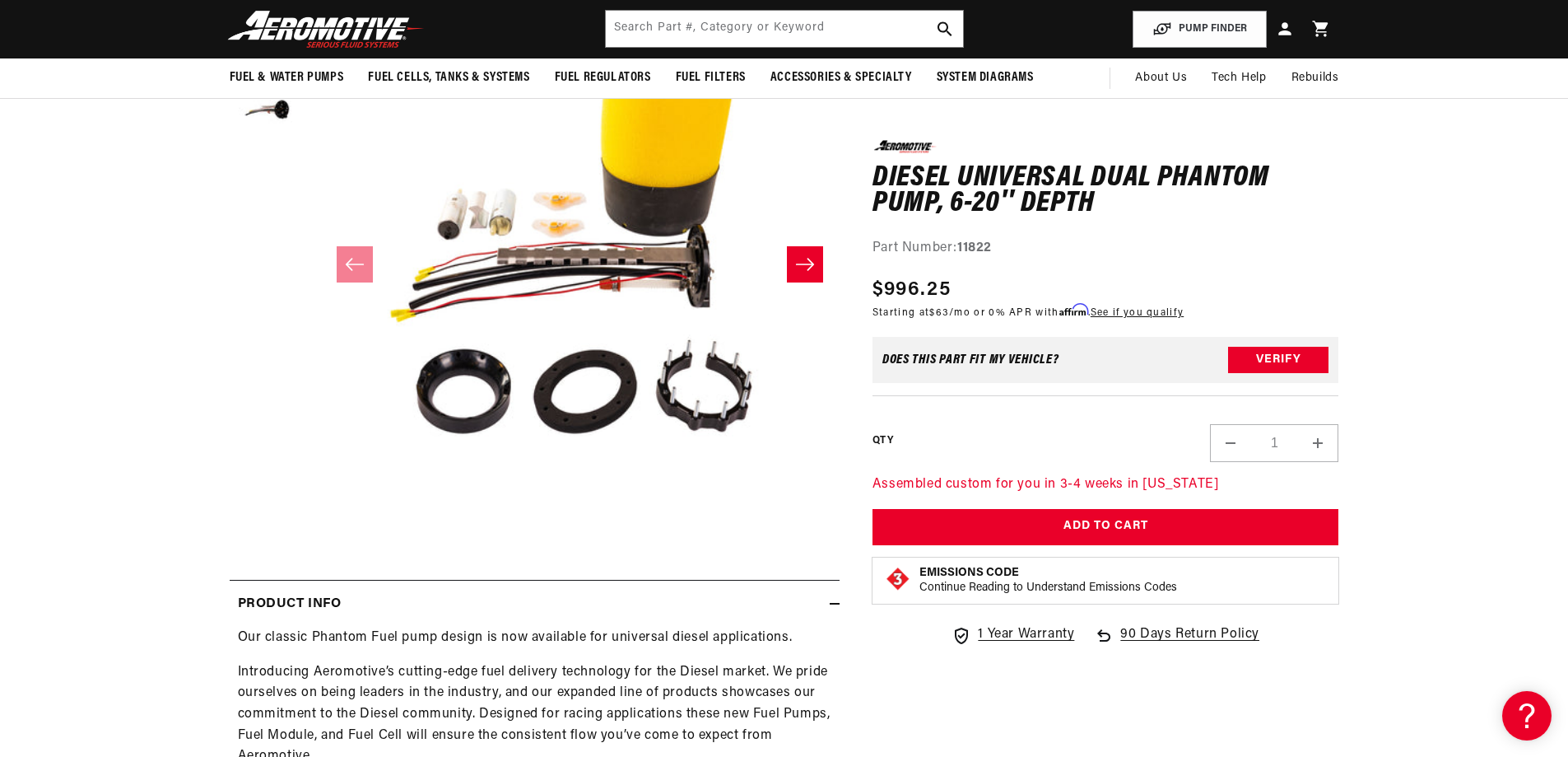
click at [806, 259] on icon "Slide right" at bounding box center [804, 264] width 20 height 16
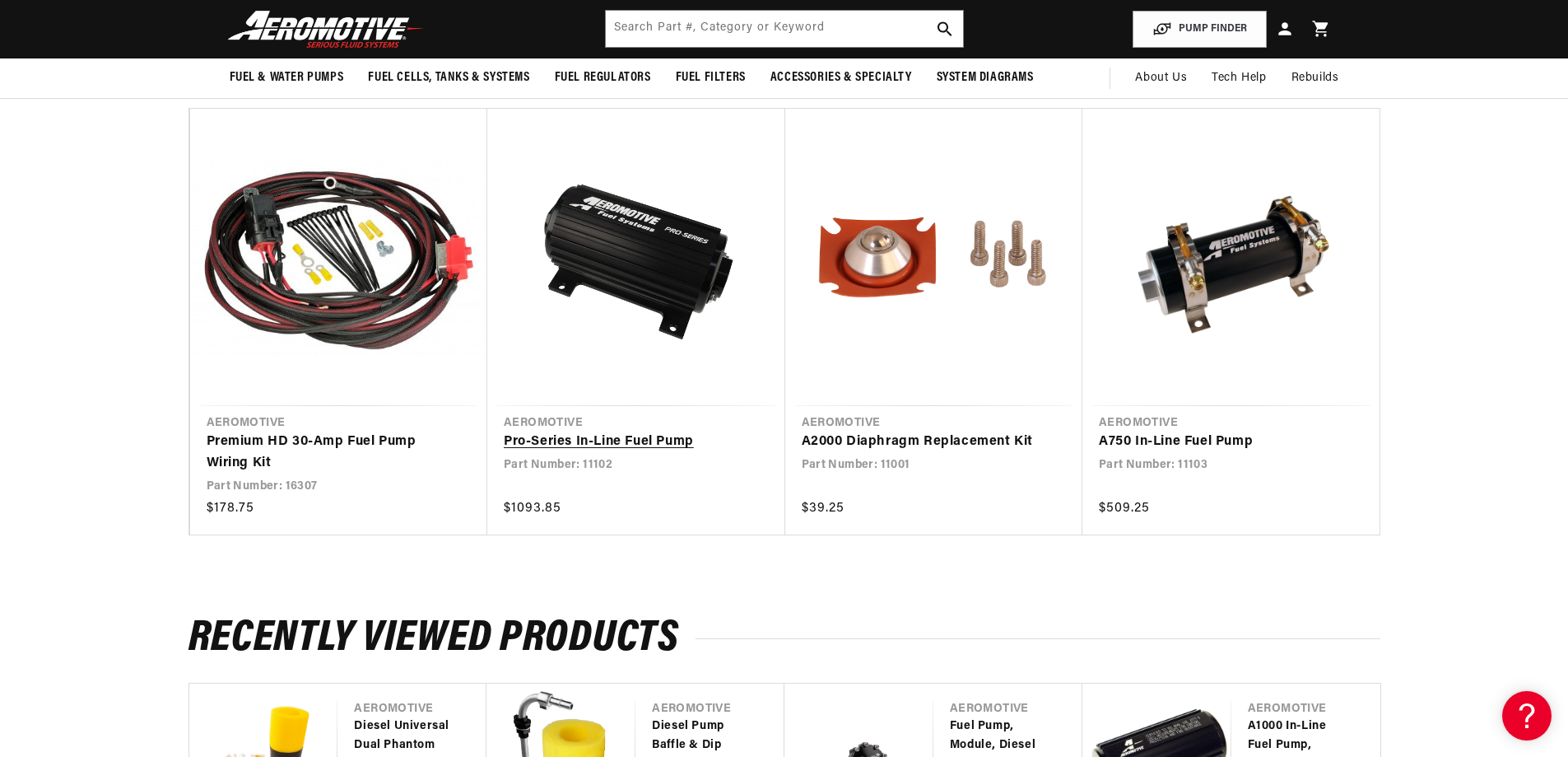
scroll to position [1225, 0]
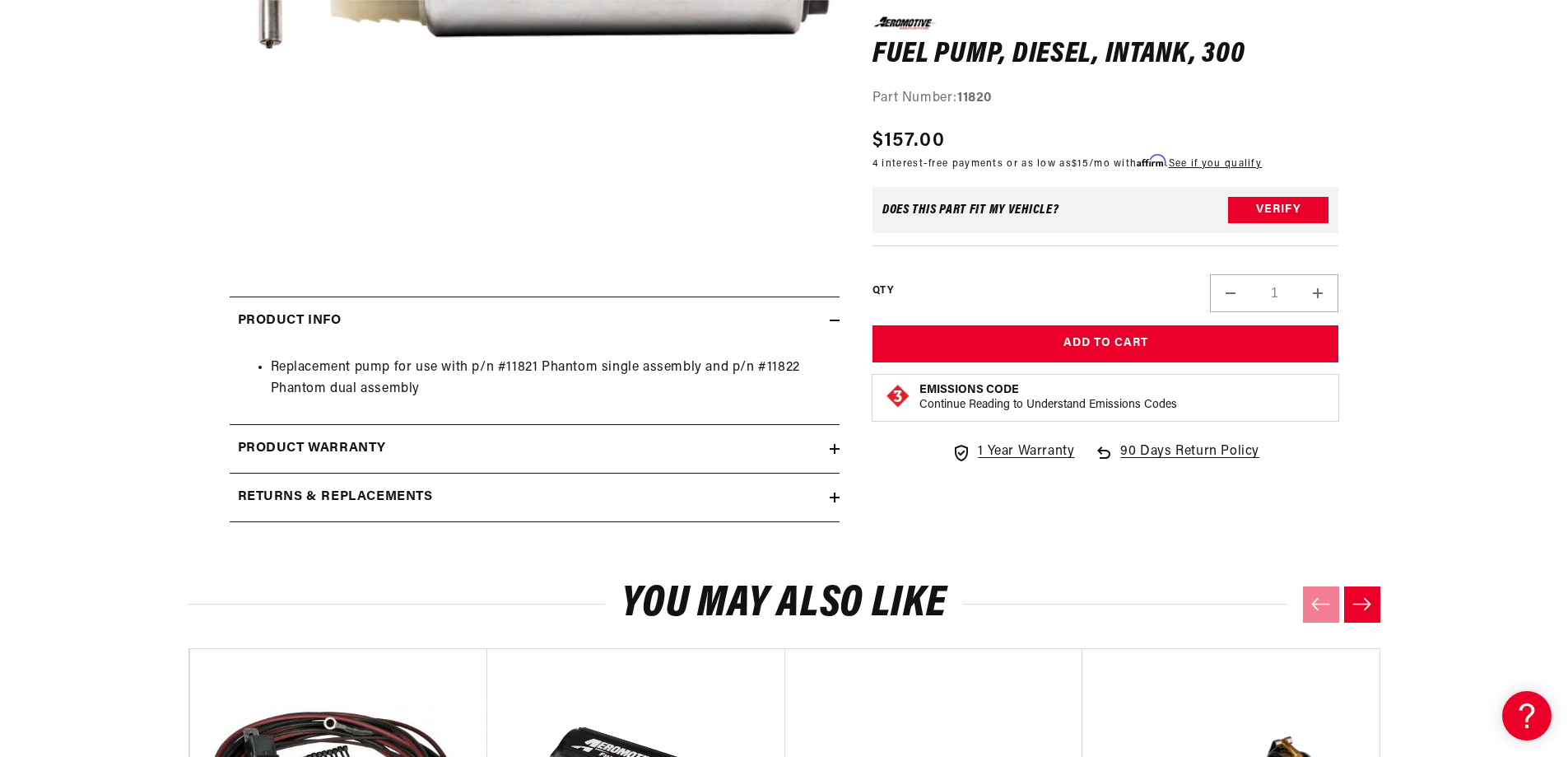
scroll to position [659, 0]
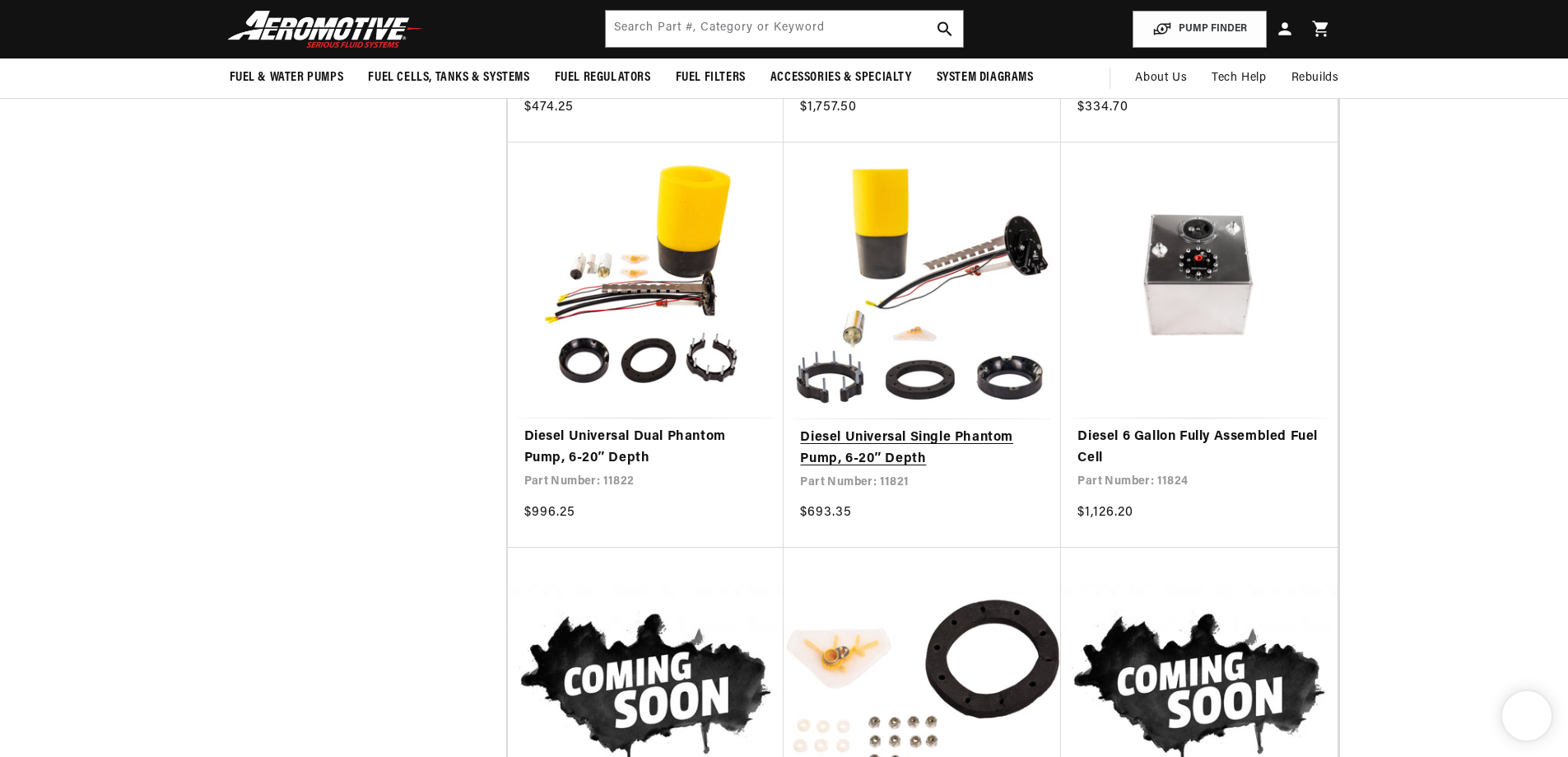
scroll to position [2305, 0]
click at [879, 428] on link "Diesel Universal Single Phantom Pump, 6-20″ Depth" at bounding box center [922, 448] width 245 height 42
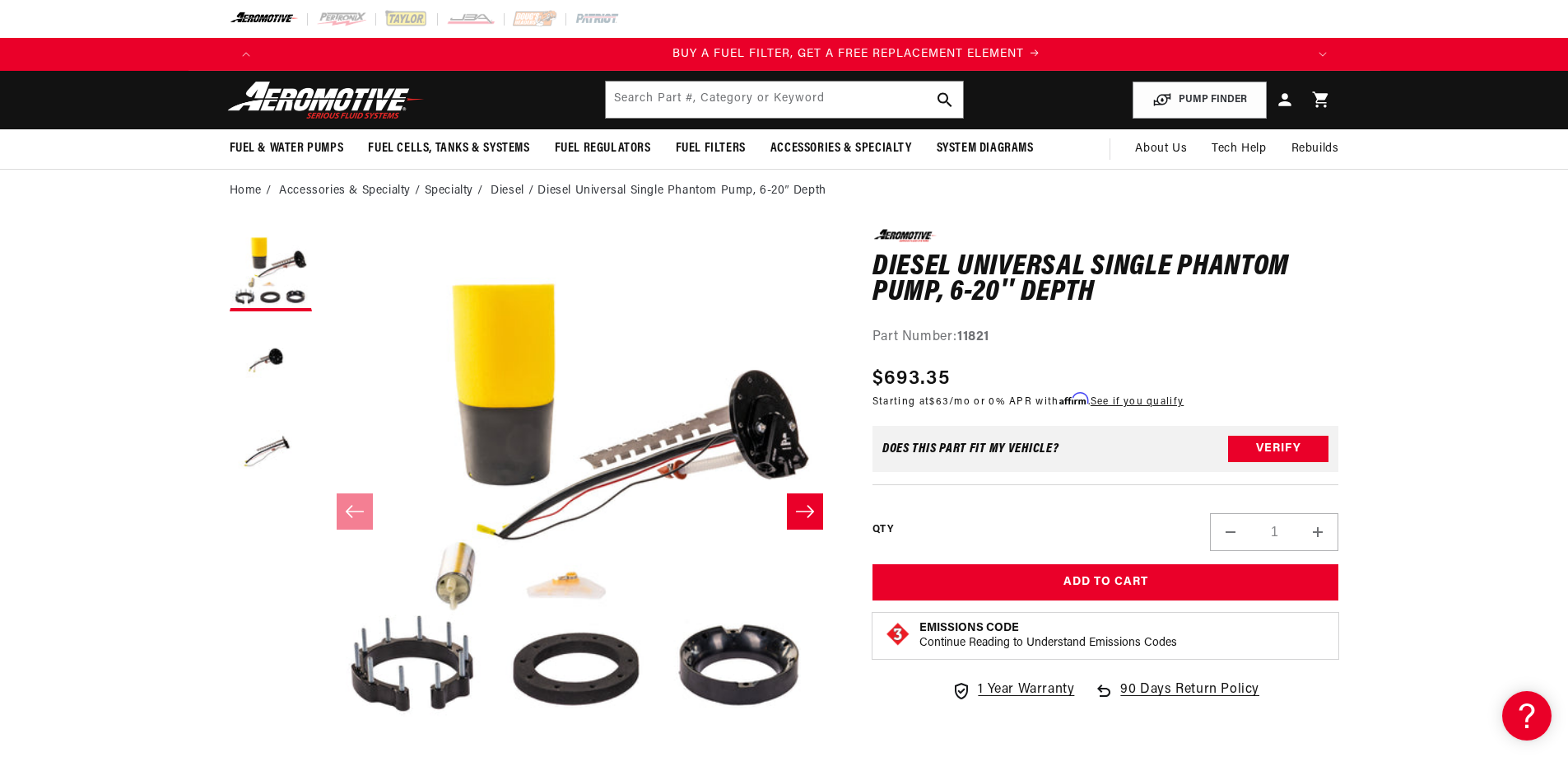
scroll to position [0, 1043]
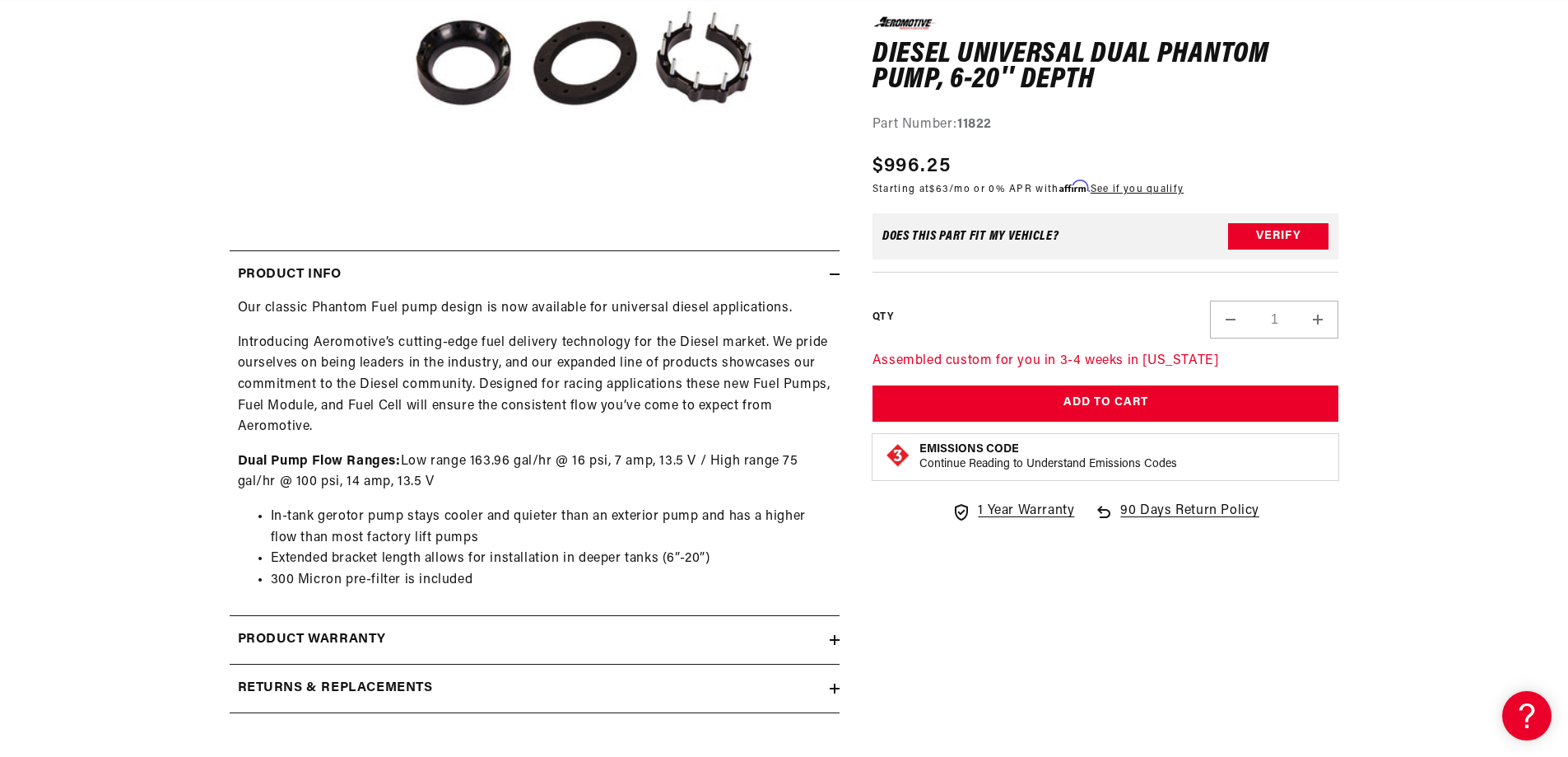
scroll to position [0, 1043]
drag, startPoint x: 520, startPoint y: 40, endPoint x: 104, endPoint y: 358, distance: 523.6
click at [104, 358] on section "0.0 star rating Write a review Diesel Universal Dual Phantom Pump, 6-20″ Depth …" at bounding box center [784, 188] width 1568 height 1103
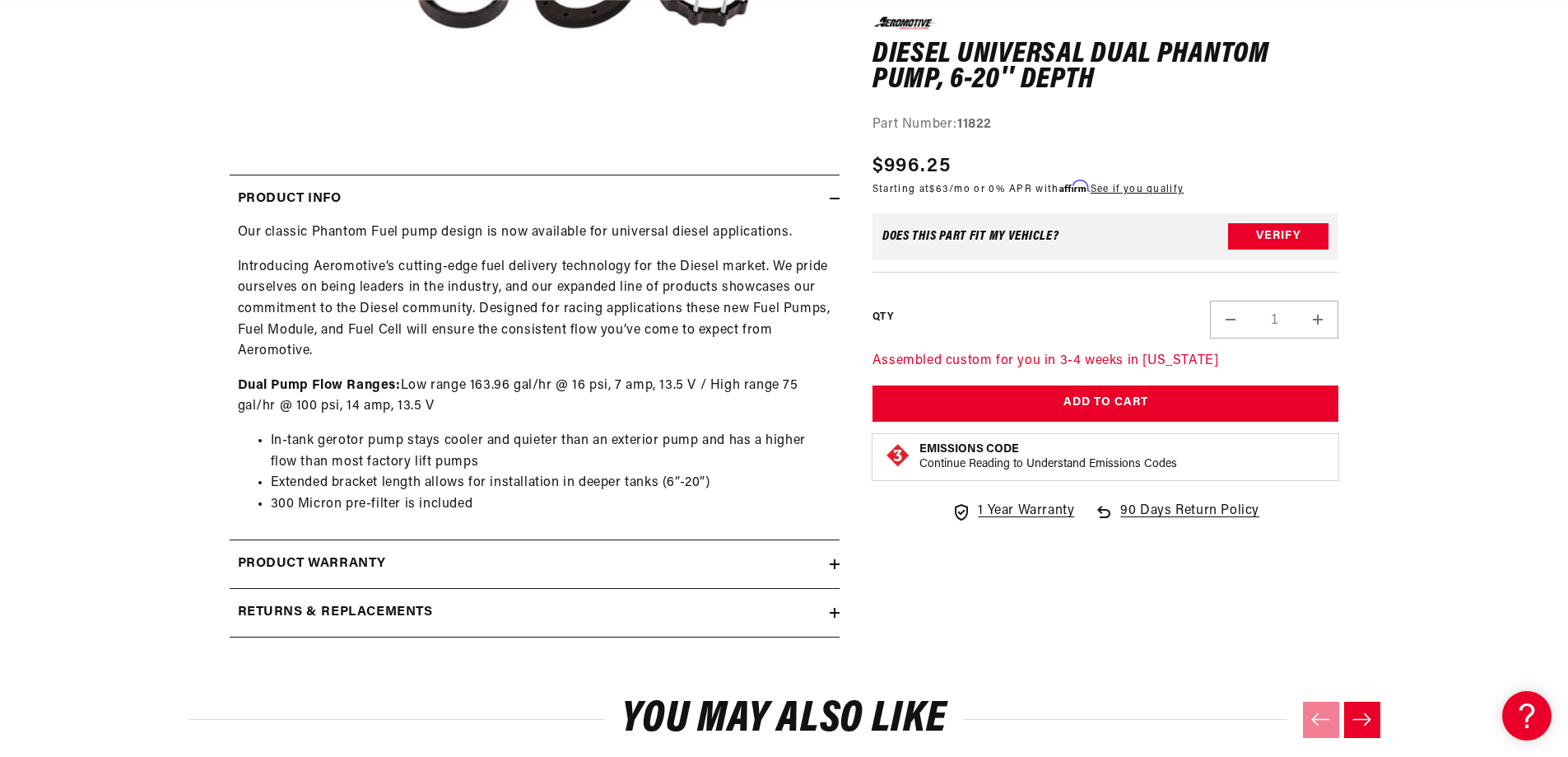
scroll to position [659, 0]
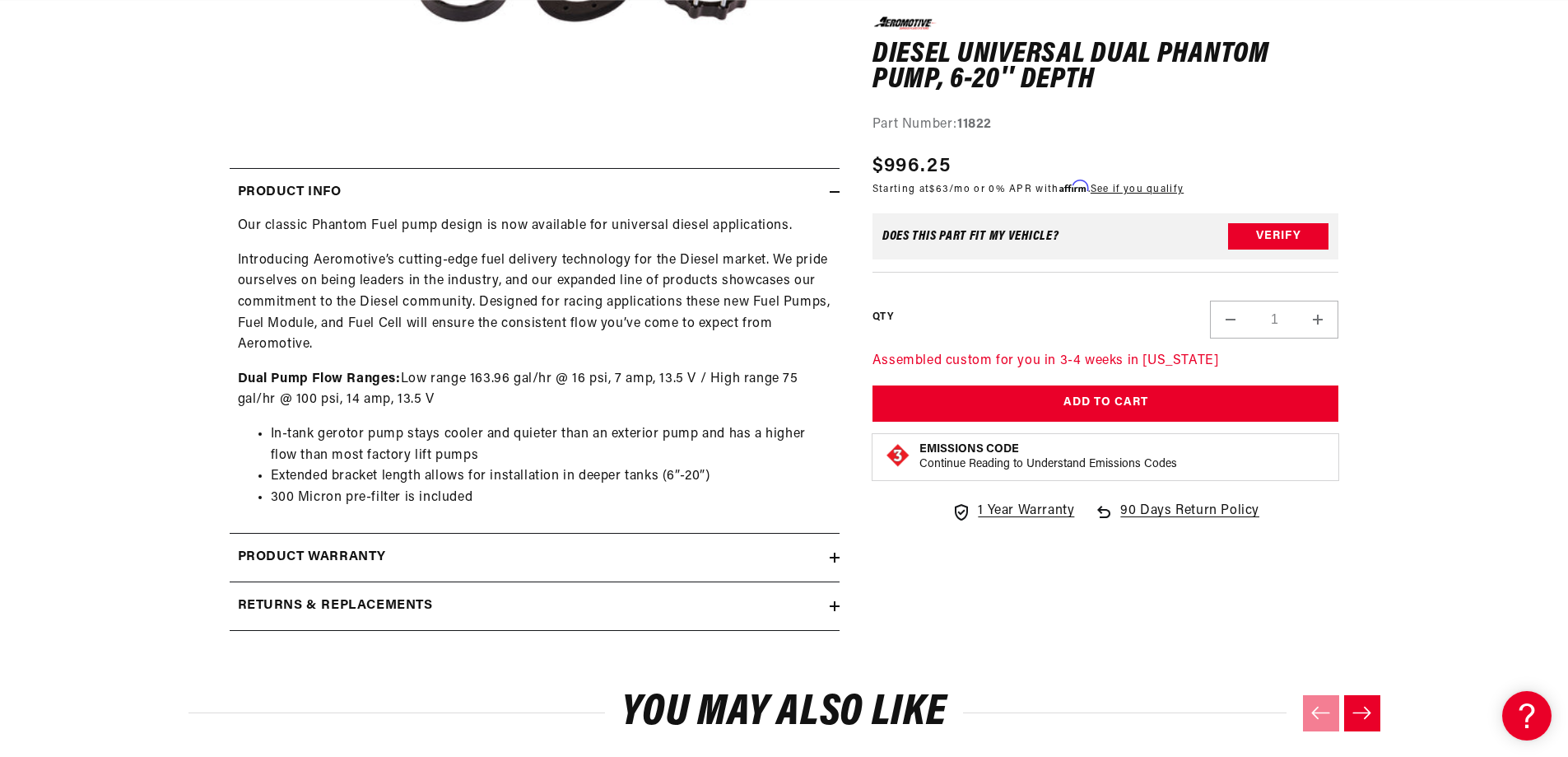
click at [831, 599] on summary "Returns & replacements" at bounding box center [534, 606] width 610 height 48
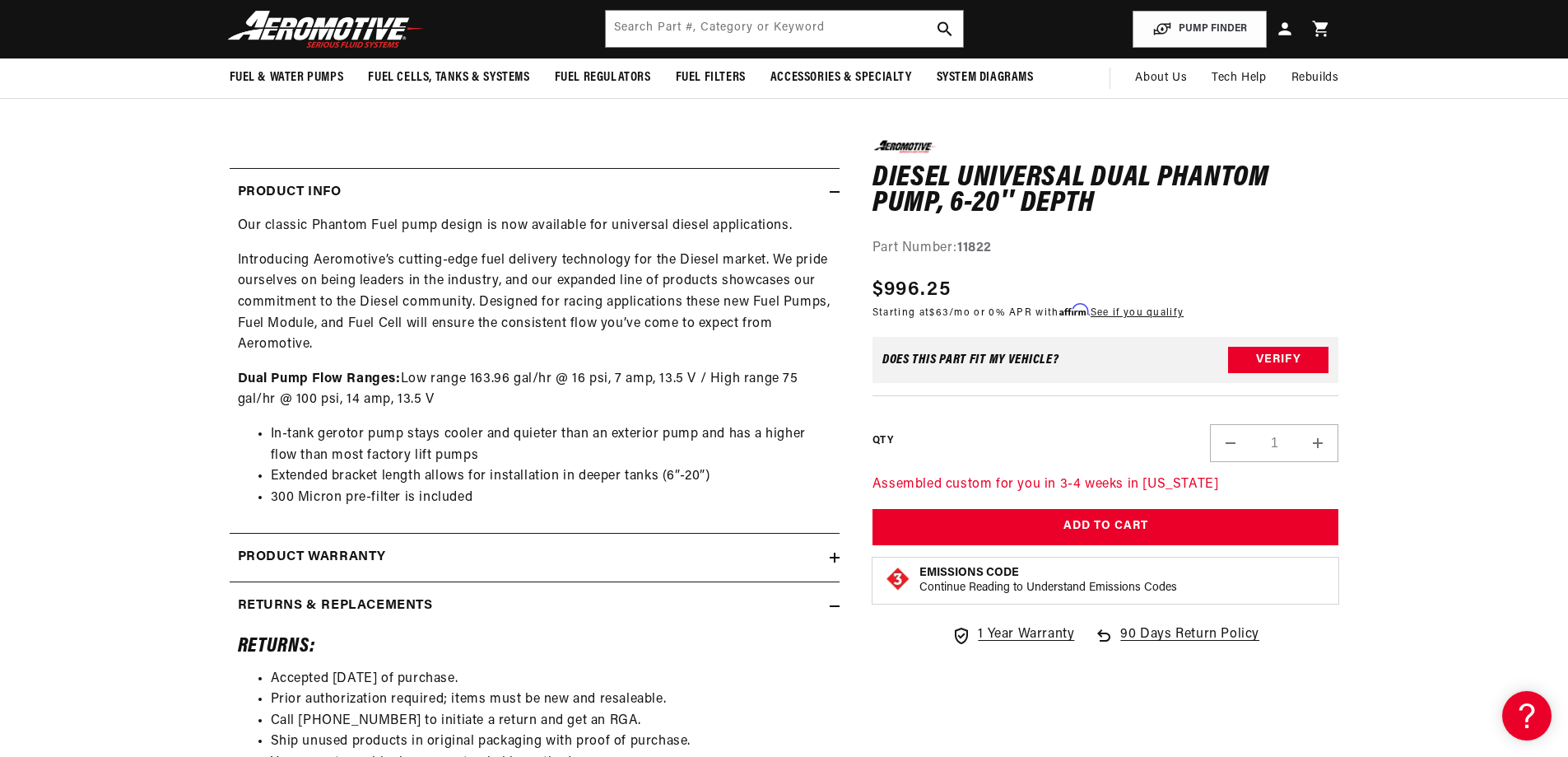
scroll to position [0, 0]
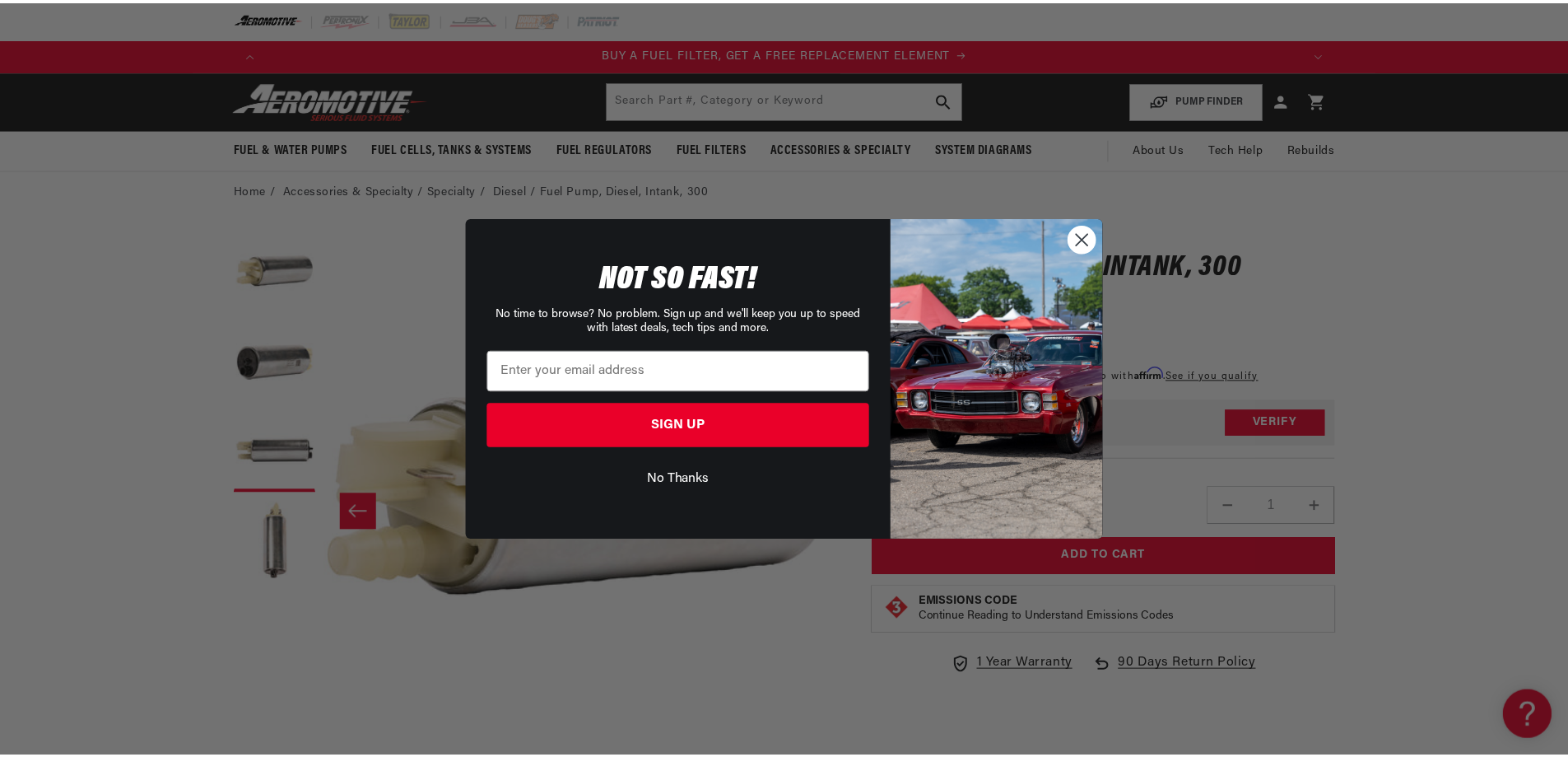
scroll to position [0, 1040]
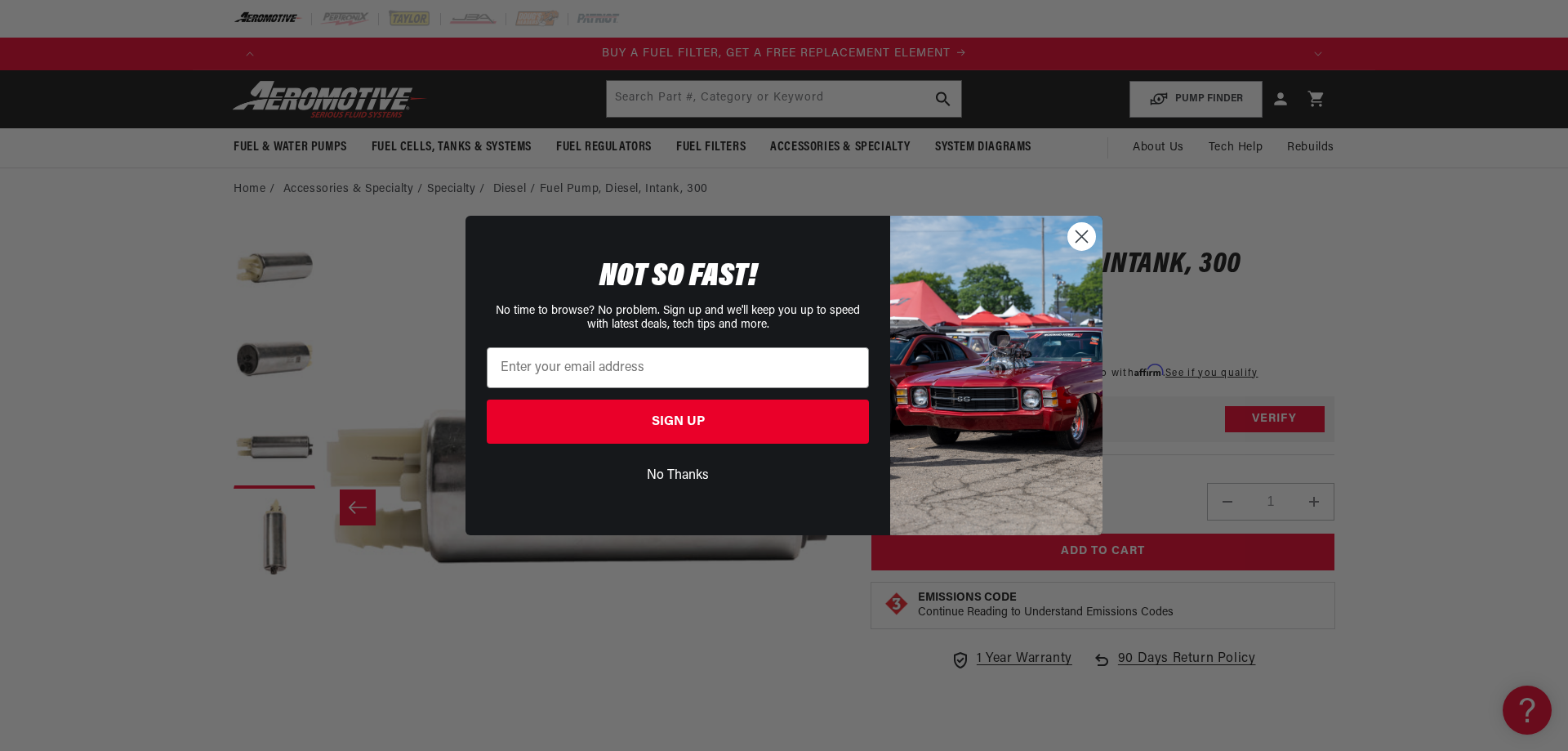
click at [1072, 237] on circle "Close dialog" at bounding box center [1082, 236] width 27 height 27
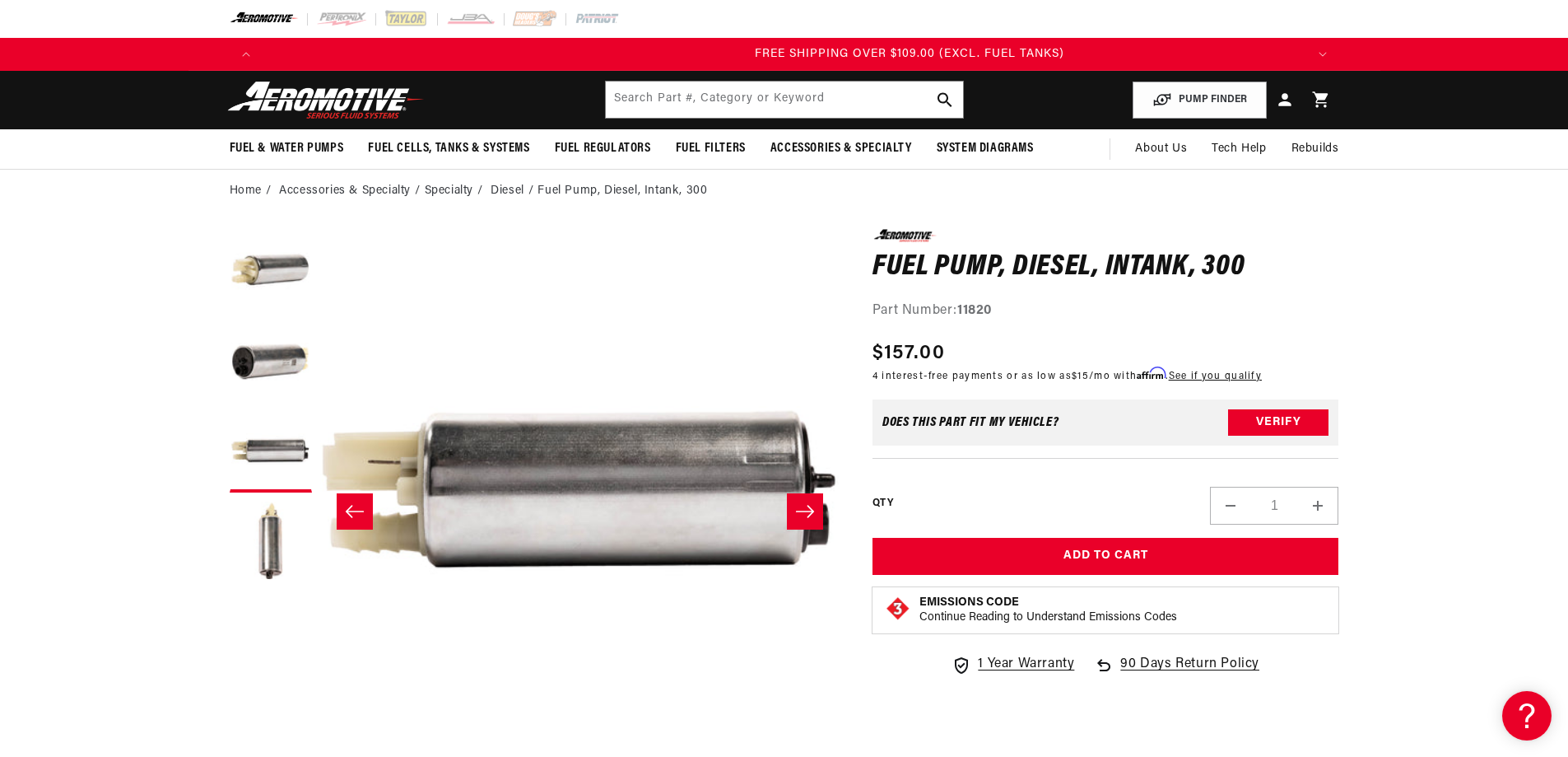
scroll to position [0, 3131]
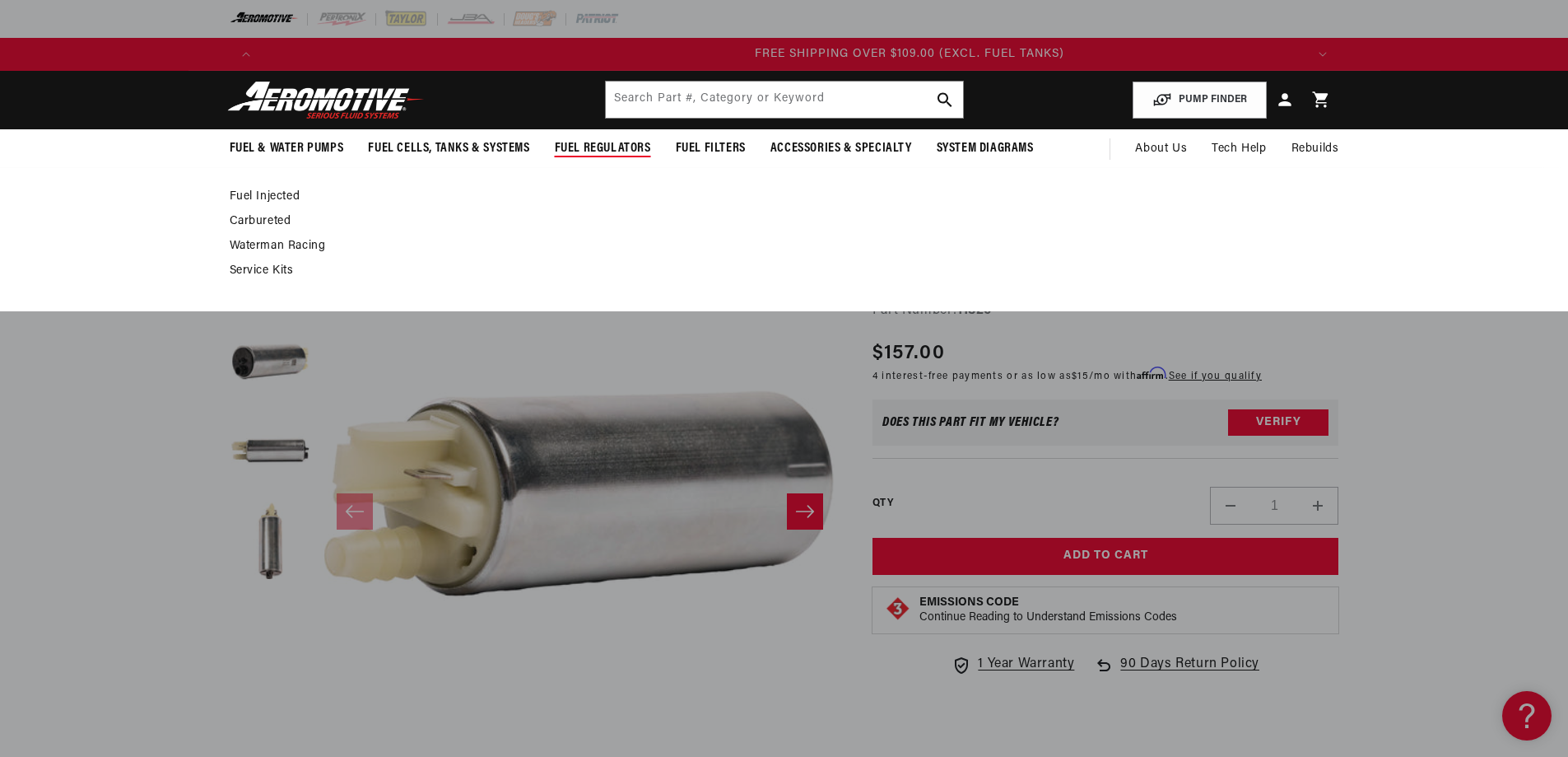
scroll to position [0, 3131]
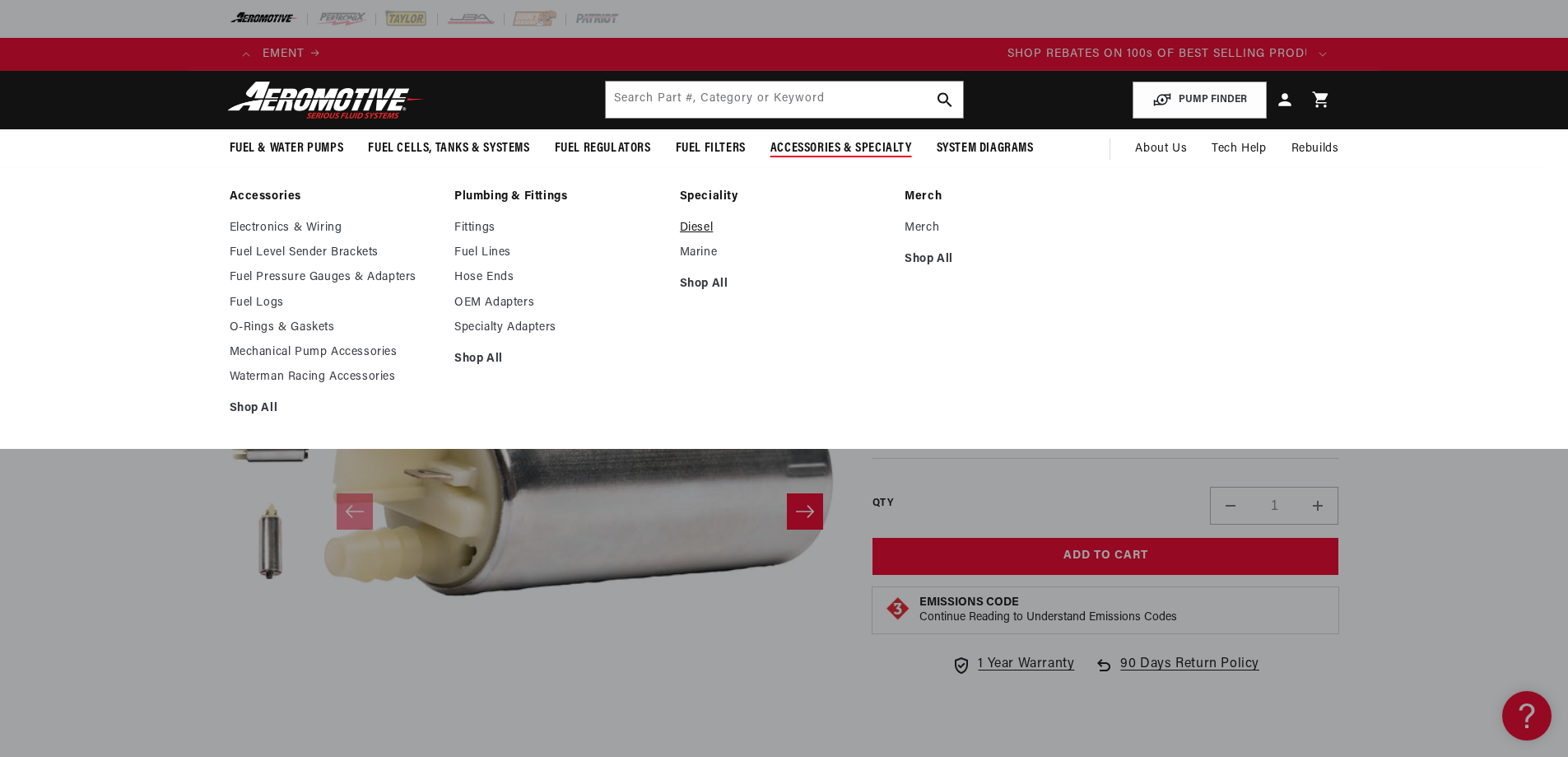
click at [705, 222] on link "Diesel" at bounding box center [784, 229] width 209 height 15
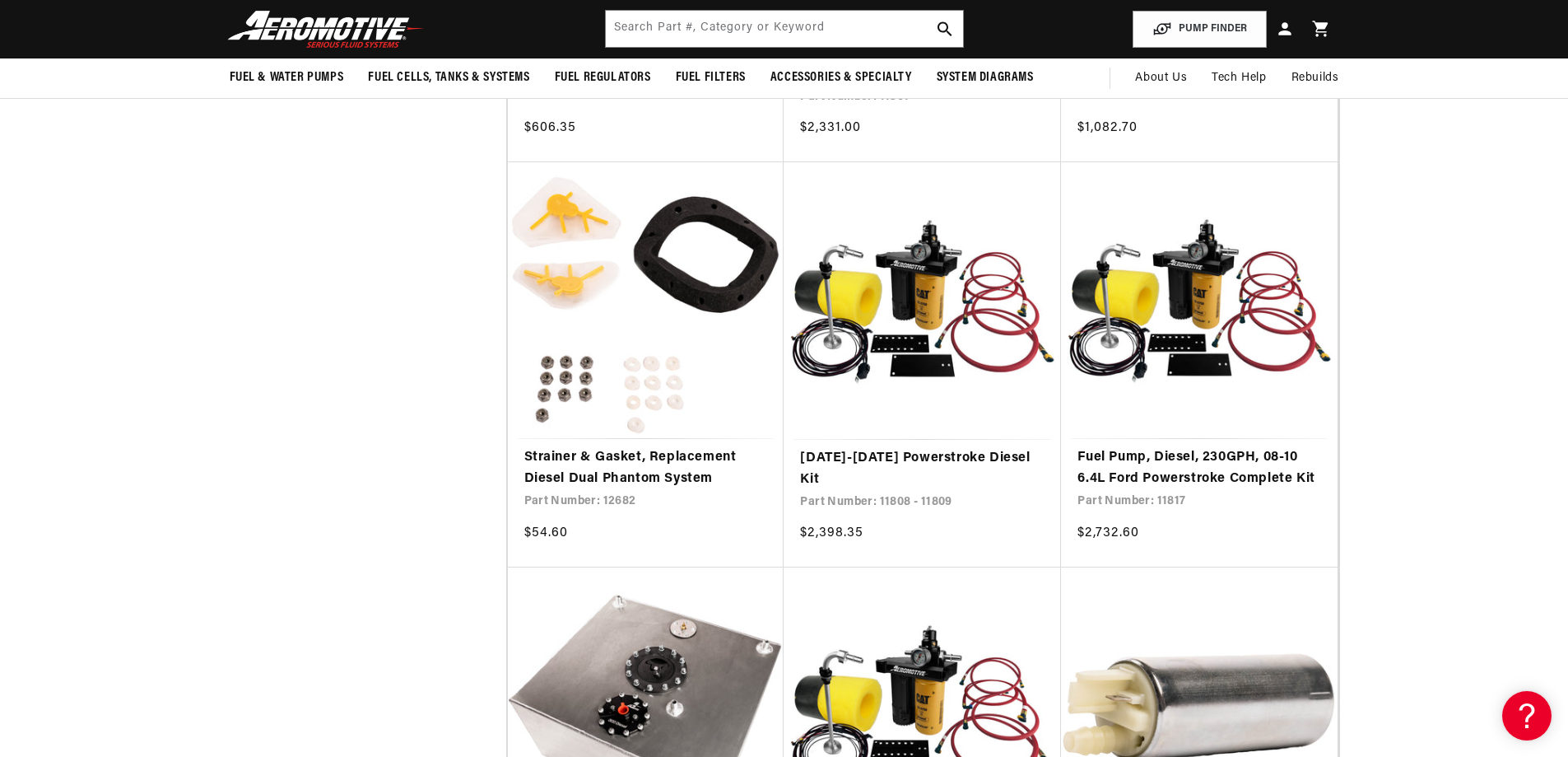
scroll to position [659, 0]
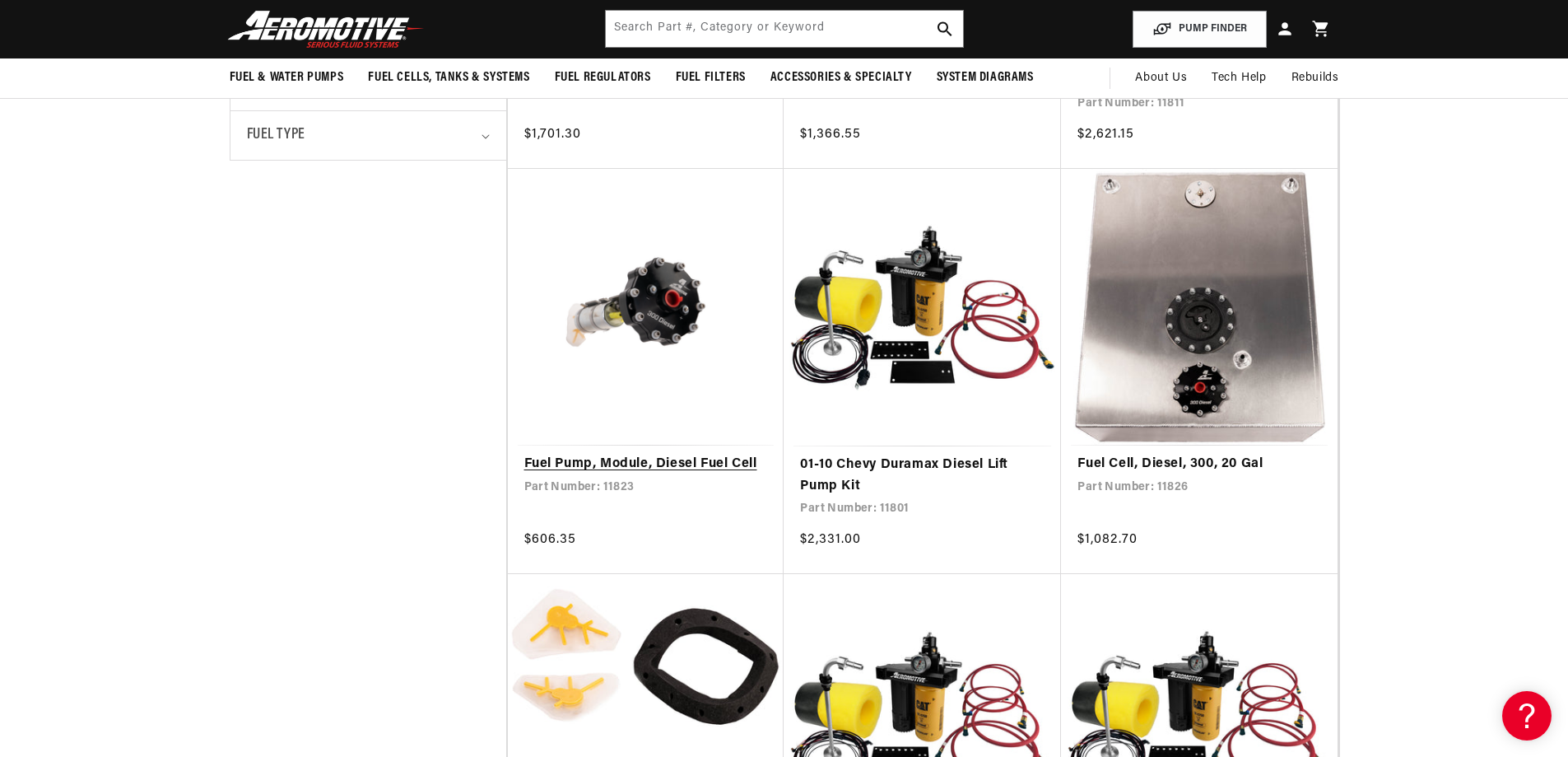
click at [626, 453] on link "Fuel Pump, Module, Diesel Fuel Cell" at bounding box center [646, 464] width 244 height 21
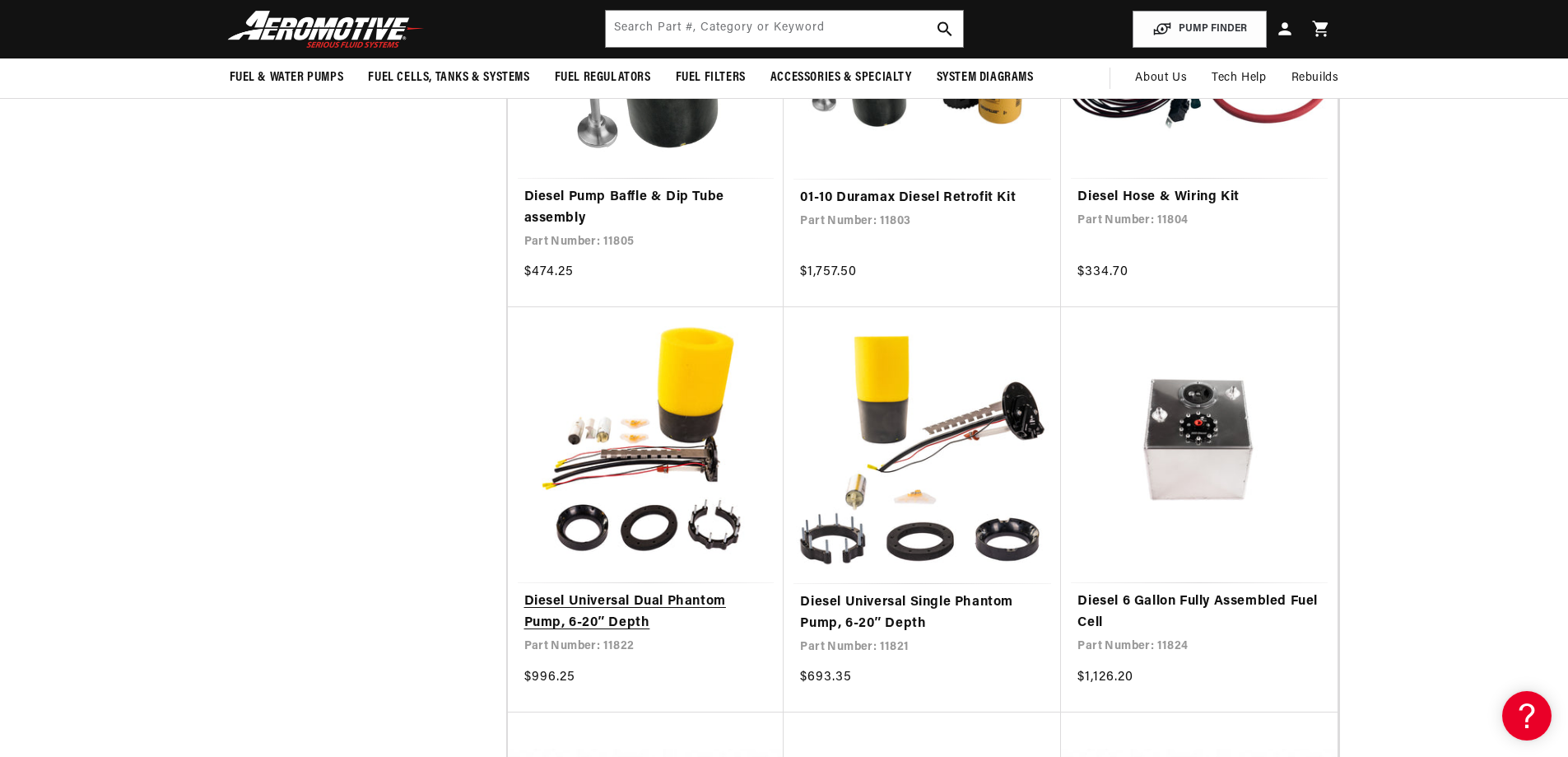
scroll to position [0, 2088]
click at [676, 591] on link "Diesel Universal Dual Phantom Pump, 6-20″ Depth" at bounding box center [646, 612] width 244 height 42
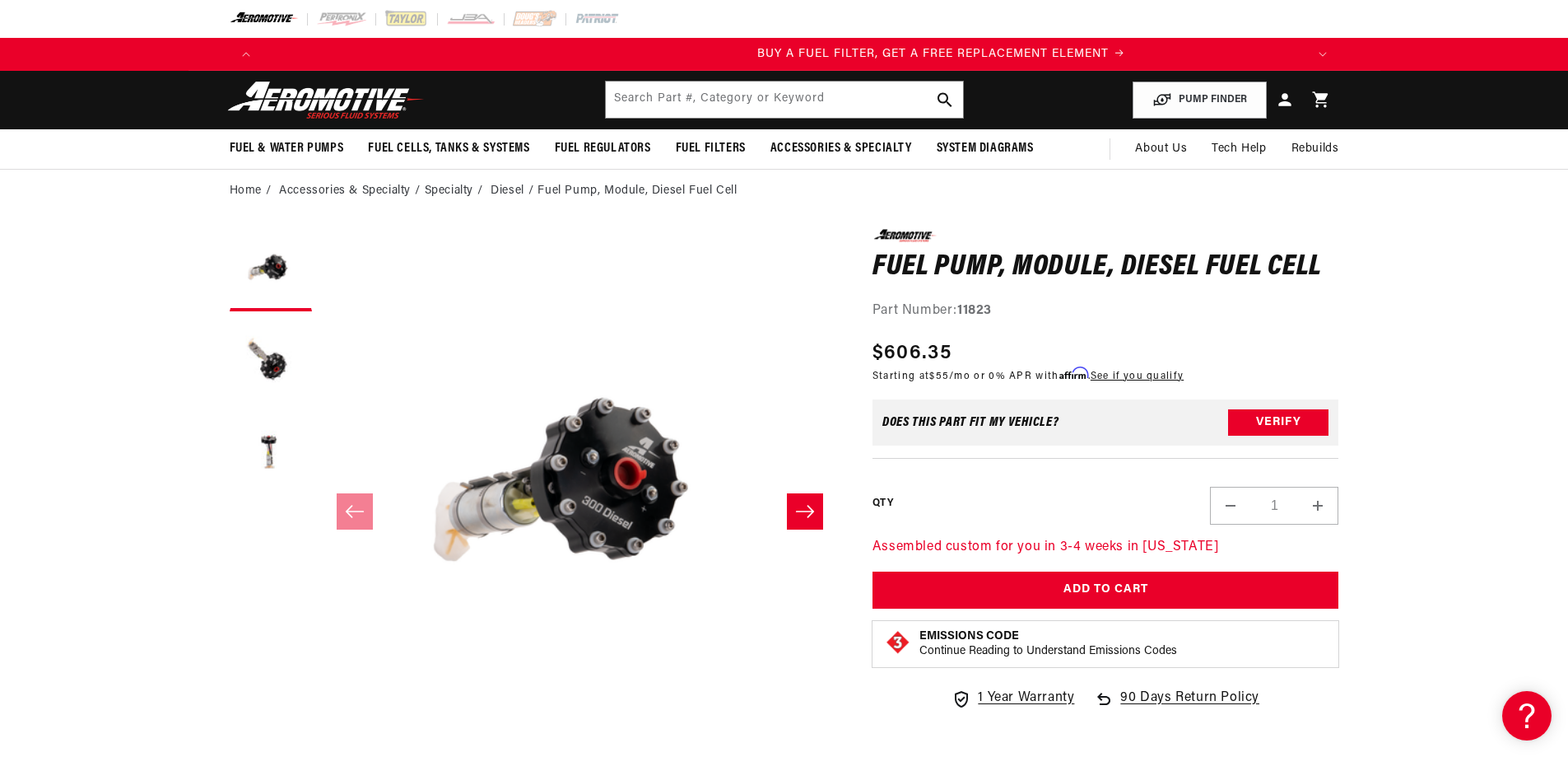
scroll to position [0, 1043]
